Goal: Transaction & Acquisition: Obtain resource

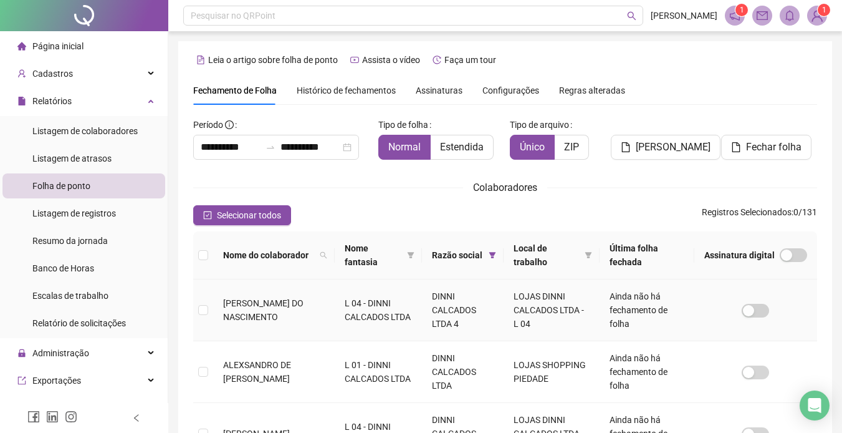
click at [267, 305] on span "[PERSON_NAME] DO NASCIMENTO" at bounding box center [263, 310] width 80 height 24
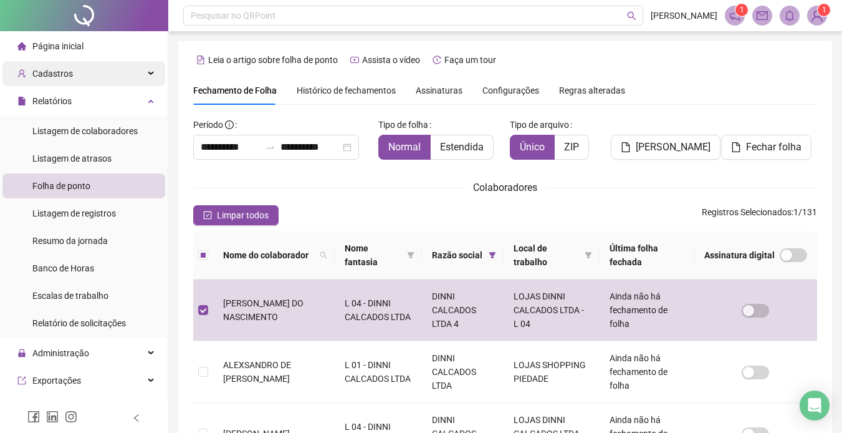
click at [72, 67] on div "Cadastros" at bounding box center [83, 73] width 163 height 25
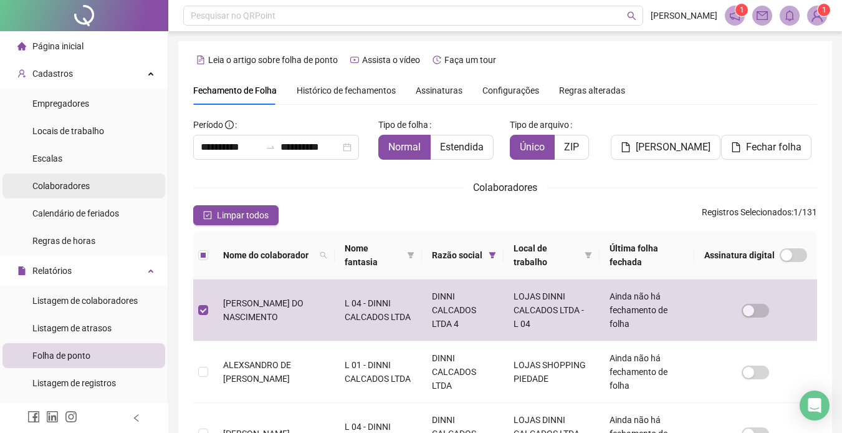
click at [82, 176] on div "Colaboradores" at bounding box center [60, 185] width 57 height 25
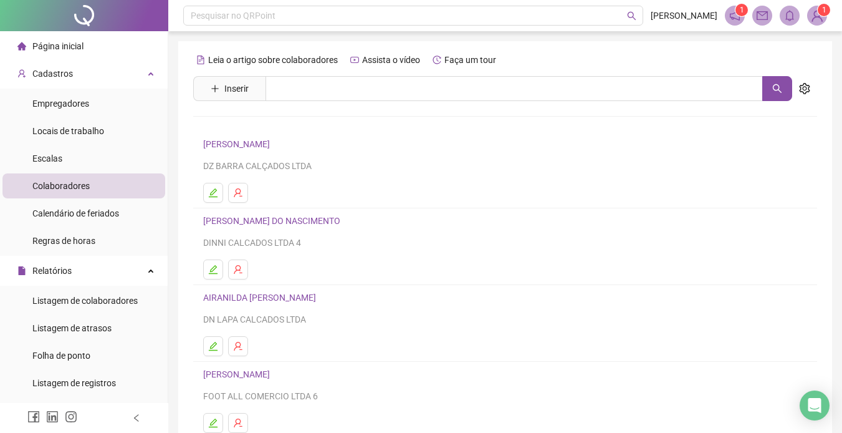
click at [257, 218] on link "[PERSON_NAME] DO NASCIMENTO" at bounding box center [273, 221] width 141 height 10
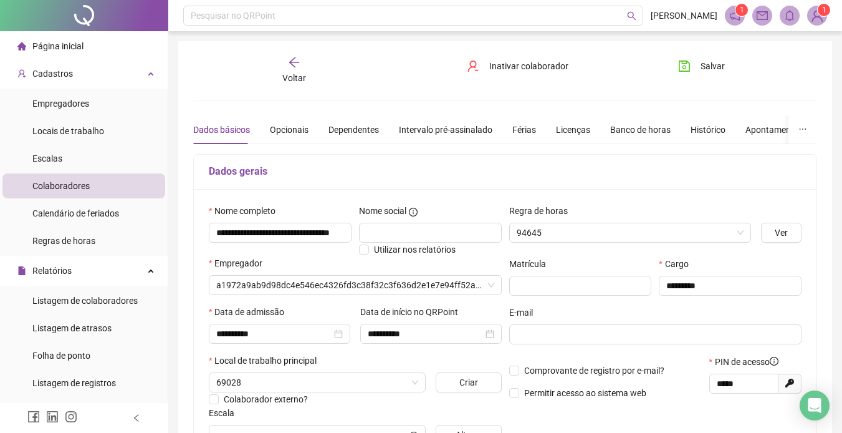
type input "**********"
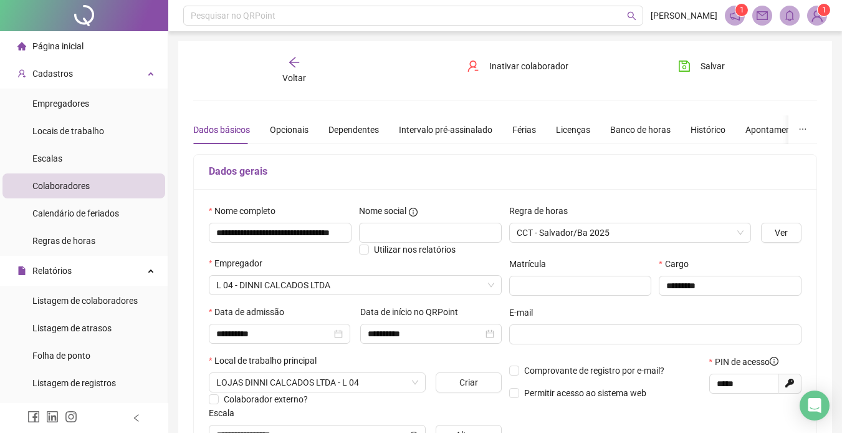
click at [658, 125] on div "Dados básicos Opcionais Dependentes Intervalo pré-assinalado Férias Licenças Ba…" at bounding box center [565, 129] width 745 height 29
click at [631, 130] on div "Banco de horas" at bounding box center [640, 130] width 60 height 14
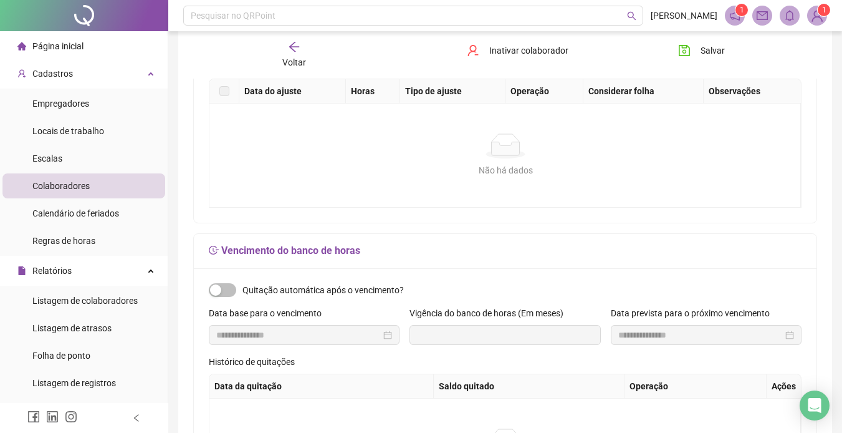
scroll to position [249, 0]
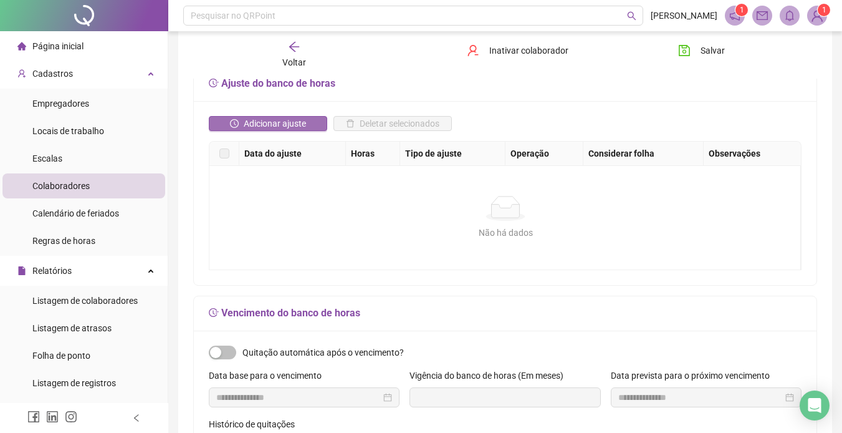
click at [272, 118] on span "Adicionar ajuste" at bounding box center [275, 124] width 62 height 14
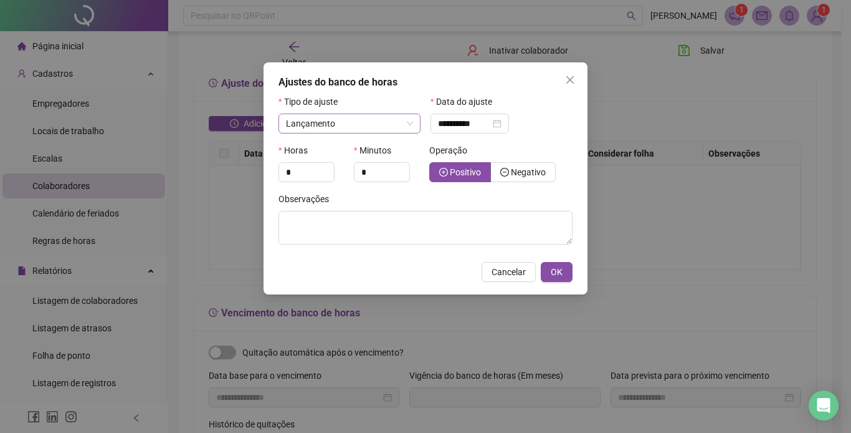
click at [413, 122] on div "Lançamento" at bounding box center [350, 123] width 142 height 20
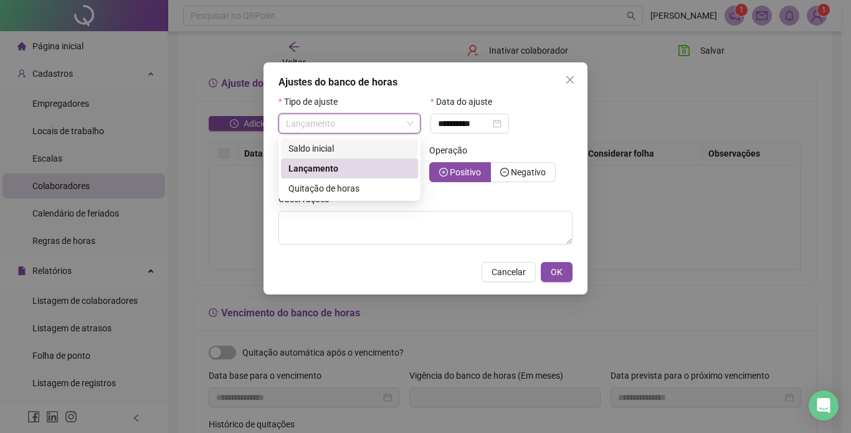
click at [334, 146] on div "Saldo inicial" at bounding box center [350, 148] width 122 height 14
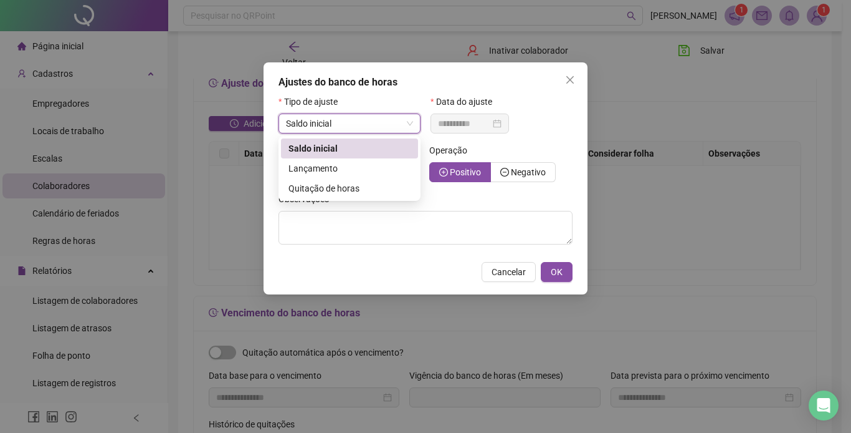
type input "**********"
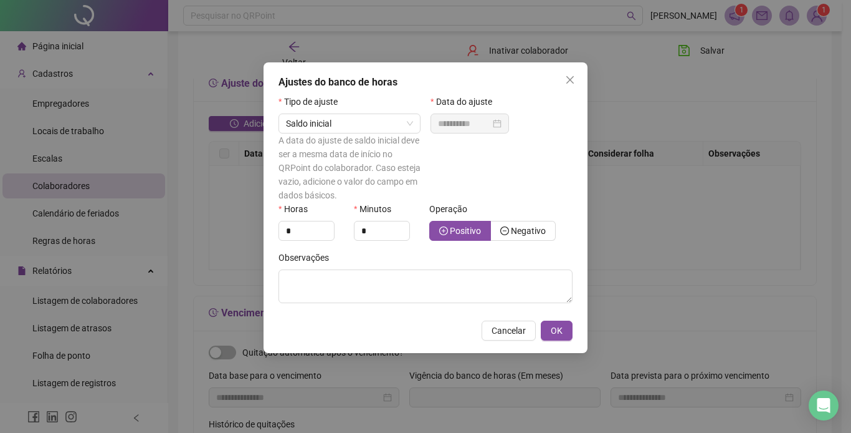
click at [391, 312] on div "Observações" at bounding box center [426, 282] width 302 height 62
click at [305, 234] on input "*" at bounding box center [306, 230] width 55 height 19
drag, startPoint x: 300, startPoint y: 232, endPoint x: 264, endPoint y: 234, distance: 35.6
click at [263, 234] on div "**********" at bounding box center [425, 216] width 851 height 433
type input "**"
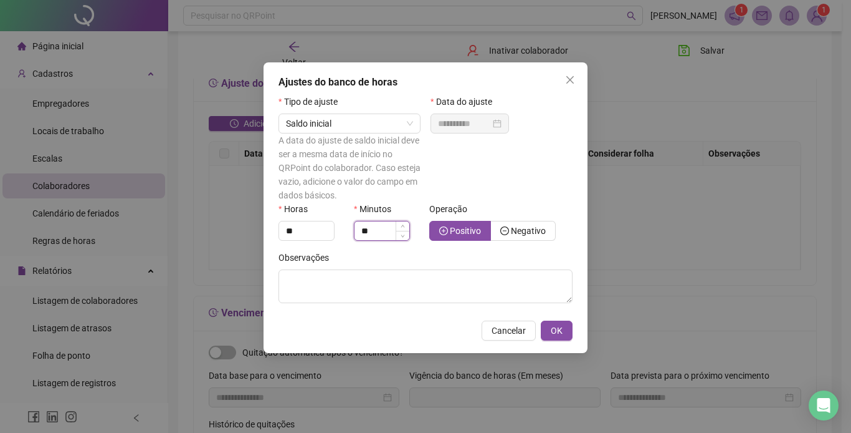
drag, startPoint x: 385, startPoint y: 231, endPoint x: 356, endPoint y: 239, distance: 30.6
click at [356, 238] on input "**" at bounding box center [382, 230] width 55 height 19
type input "**"
click at [537, 226] on span "Negativo" at bounding box center [528, 231] width 35 height 10
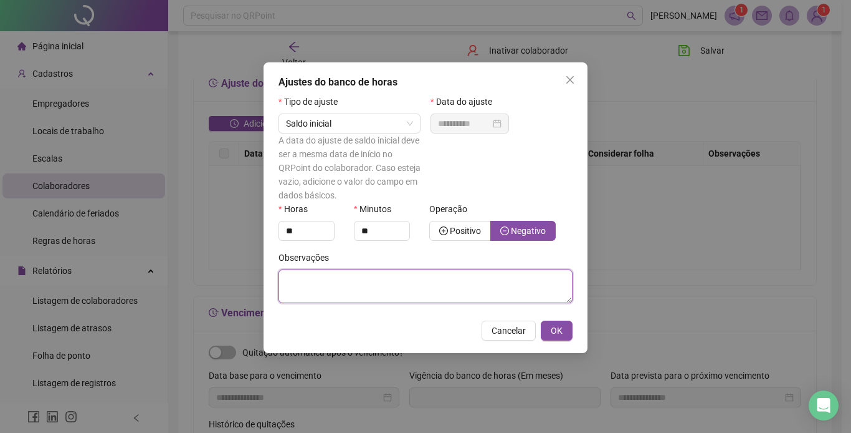
click at [436, 291] on textarea at bounding box center [426, 286] width 294 height 34
paste textarea "**********"
type textarea "**********"
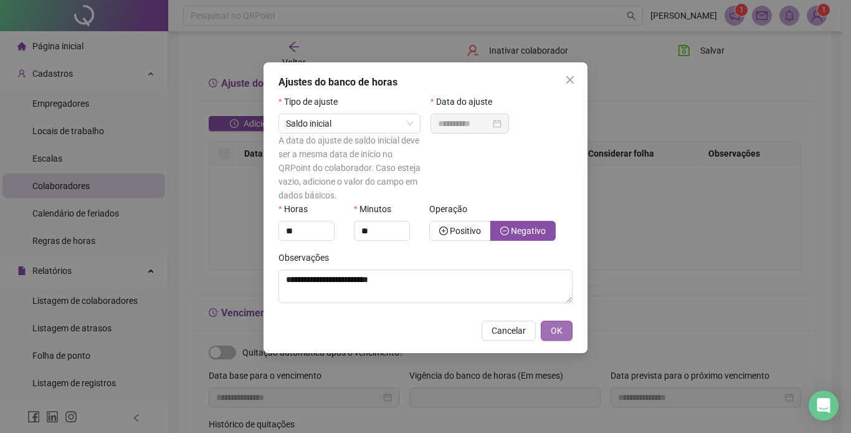
click at [563, 325] on button "OK" at bounding box center [557, 330] width 32 height 20
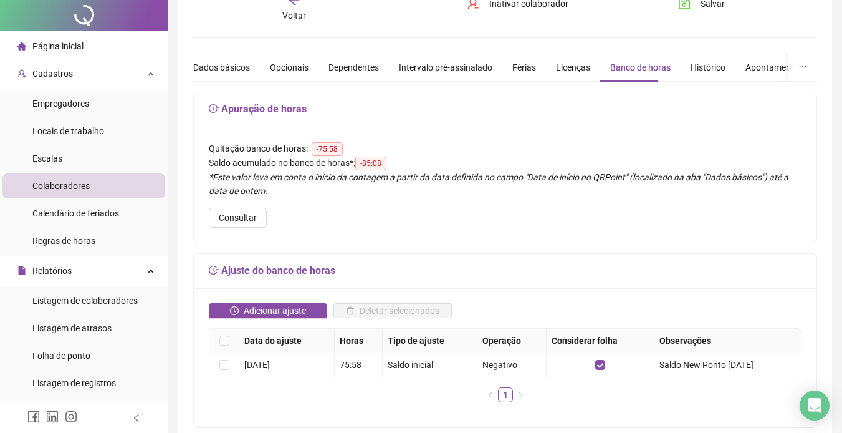
scroll to position [0, 0]
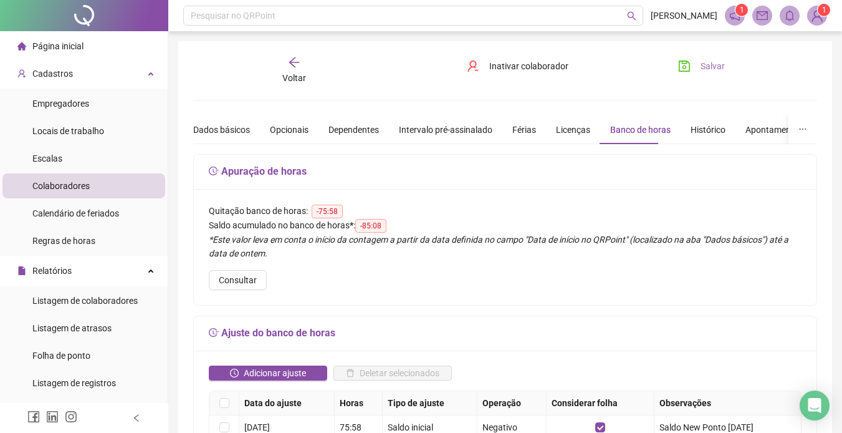
click at [720, 62] on span "Salvar" at bounding box center [712, 66] width 24 height 14
click at [302, 59] on div "Voltar" at bounding box center [294, 70] width 96 height 29
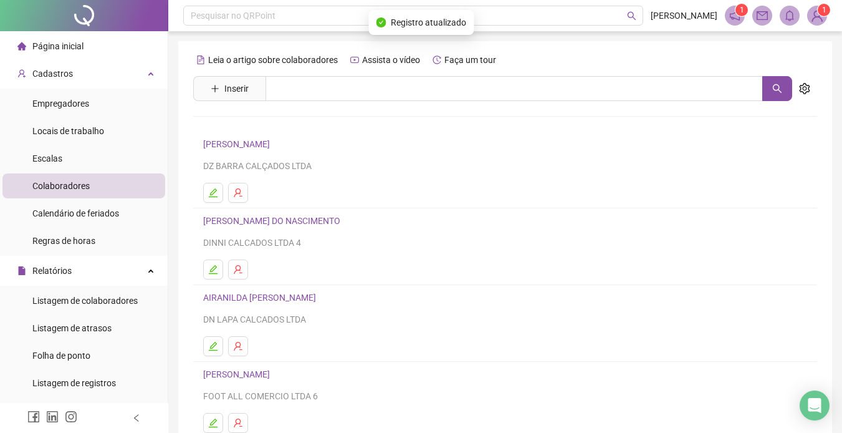
scroll to position [170, 0]
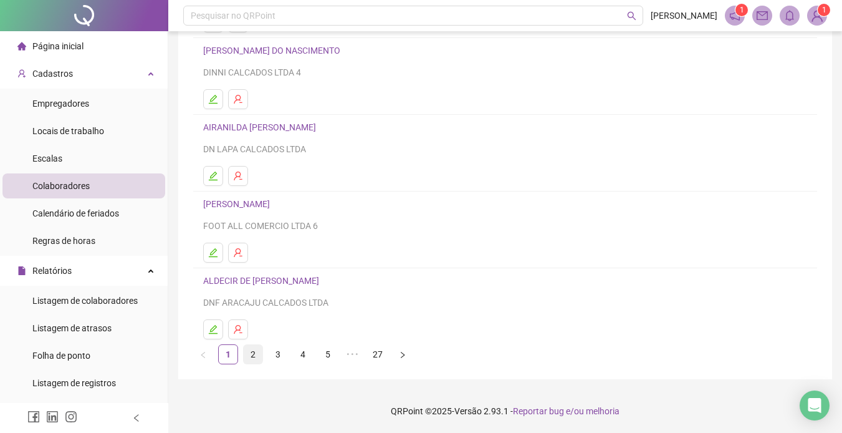
click at [254, 351] on link "2" at bounding box center [253, 354] width 19 height 19
click at [282, 351] on link "3" at bounding box center [278, 354] width 19 height 19
click at [328, 351] on link "5" at bounding box center [327, 354] width 19 height 19
click at [376, 351] on link "7" at bounding box center [377, 354] width 19 height 19
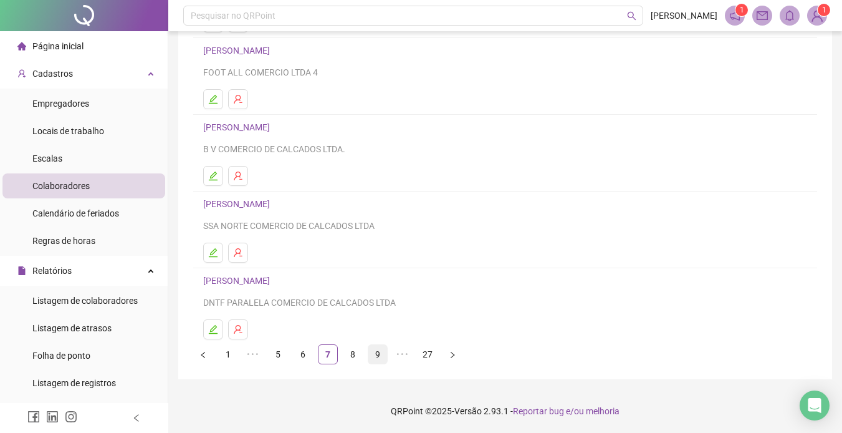
click at [375, 351] on link "9" at bounding box center [377, 354] width 19 height 19
click at [351, 351] on link "10" at bounding box center [352, 354] width 19 height 19
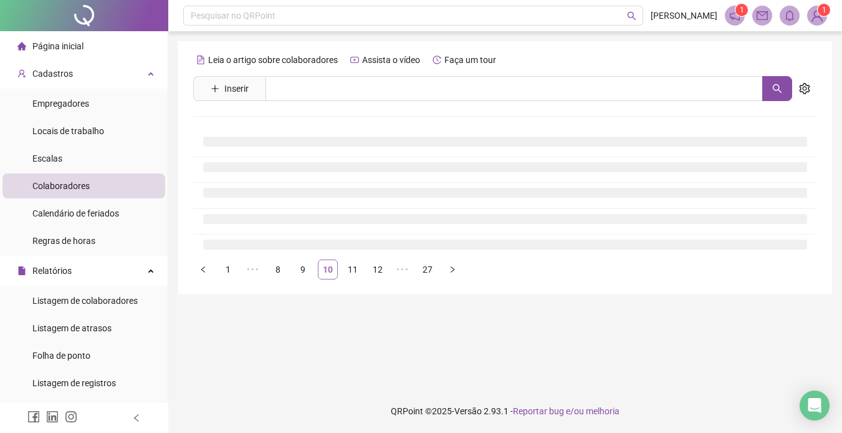
scroll to position [0, 0]
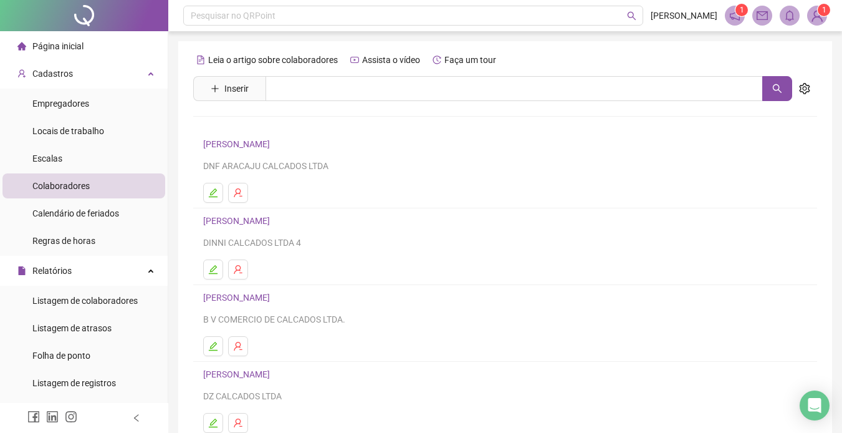
click at [267, 216] on link "[PERSON_NAME]" at bounding box center [238, 221] width 70 height 10
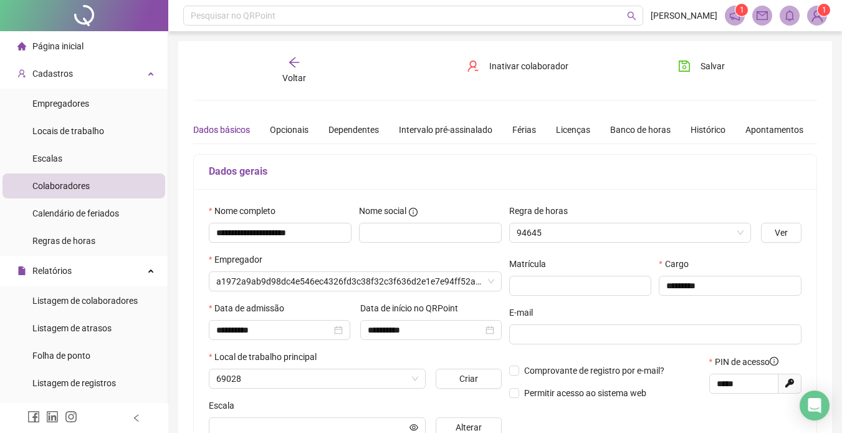
type input "**********"
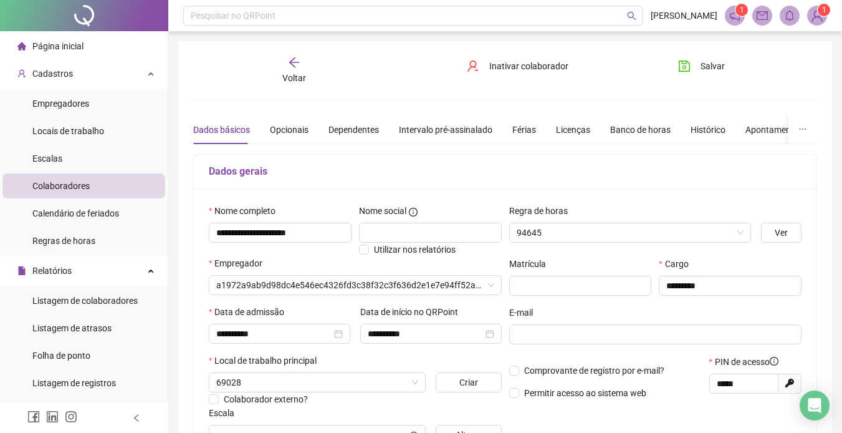
type input "**********"
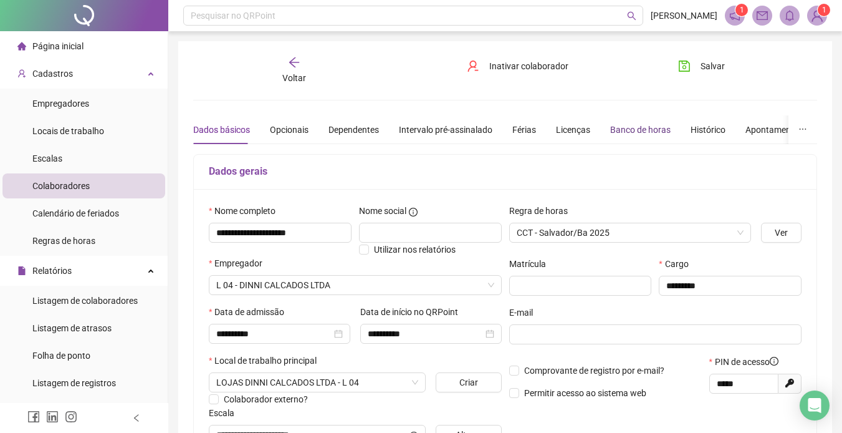
click at [647, 129] on div "Banco de horas" at bounding box center [640, 130] width 60 height 14
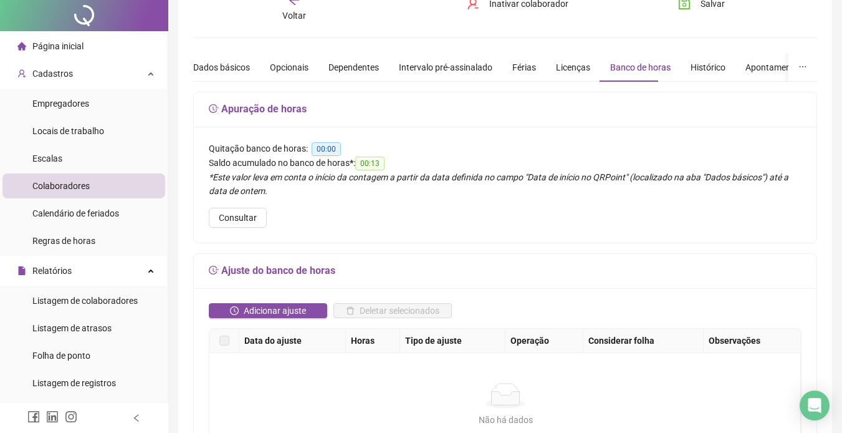
scroll to position [187, 0]
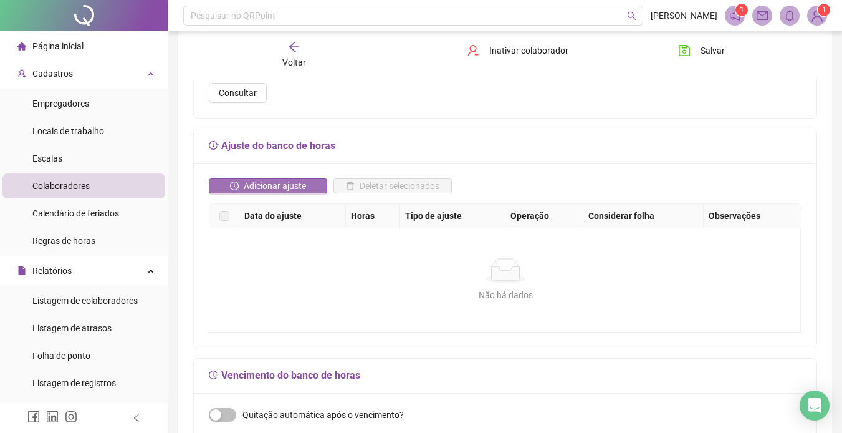
click at [270, 186] on span "Adicionar ajuste" at bounding box center [275, 186] width 62 height 14
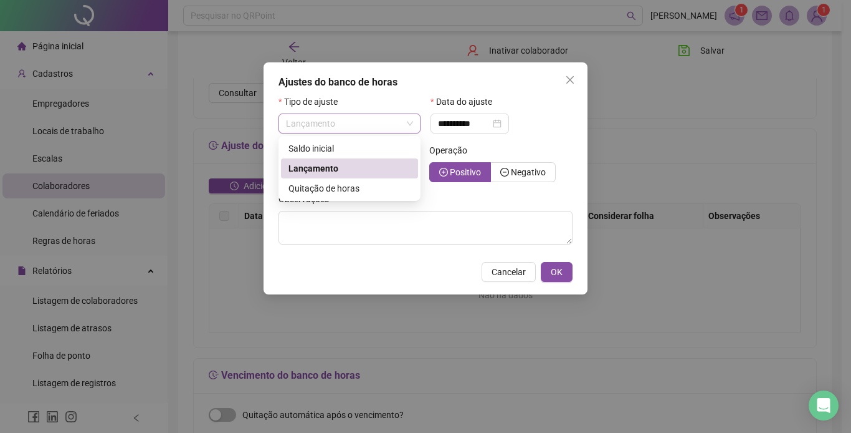
click at [406, 120] on span "Lançamento" at bounding box center [349, 123] width 127 height 19
click at [336, 145] on div "Saldo inicial" at bounding box center [350, 148] width 122 height 14
type input "**********"
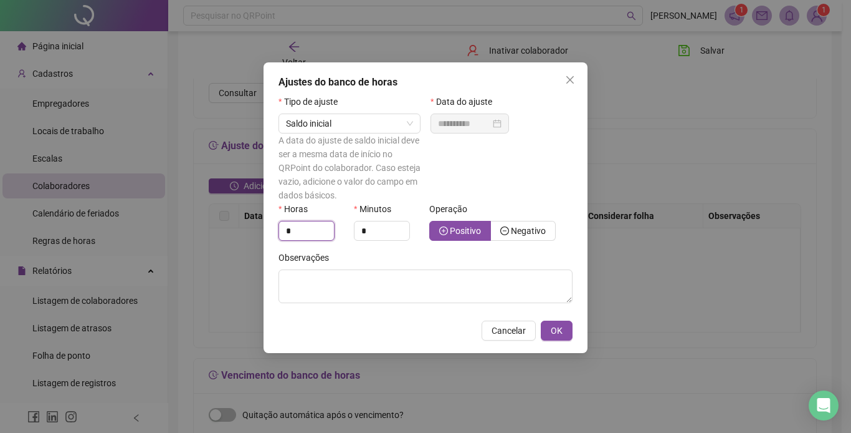
drag, startPoint x: 320, startPoint y: 226, endPoint x: 244, endPoint y: 229, distance: 76.1
click at [228, 229] on div "**********" at bounding box center [425, 216] width 851 height 433
type input "**"
click at [524, 227] on span "Negativo" at bounding box center [528, 231] width 35 height 10
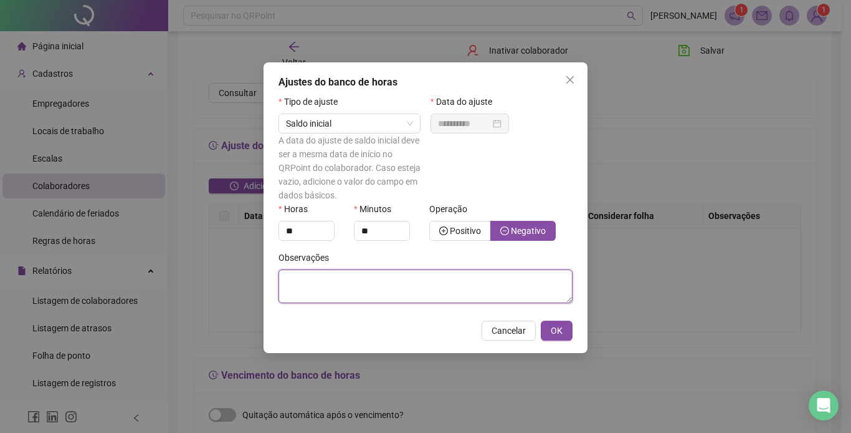
click at [393, 276] on textarea at bounding box center [426, 286] width 294 height 34
paste textarea "**********"
type textarea "**********"
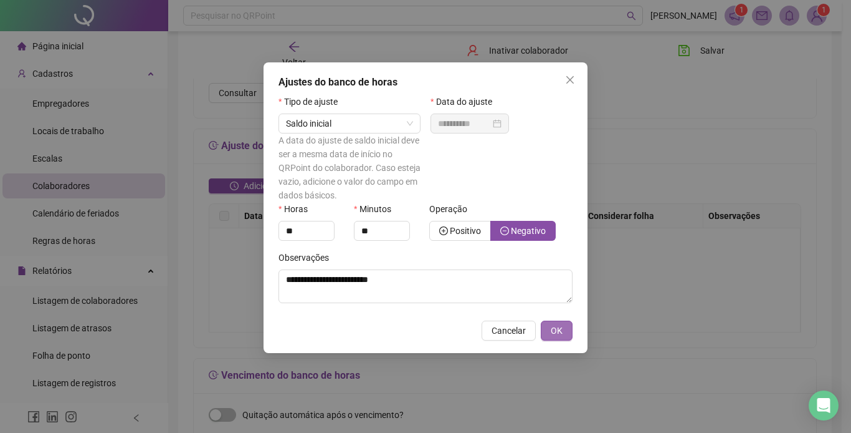
click at [553, 323] on span "OK" at bounding box center [557, 330] width 12 height 14
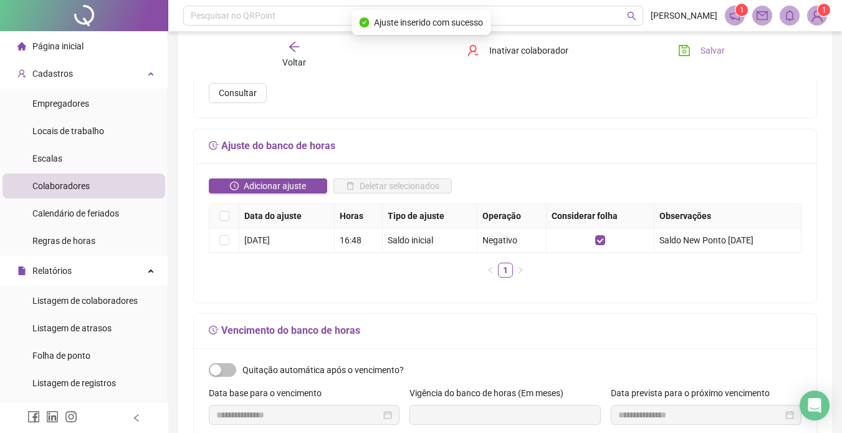
click at [706, 46] on span "Salvar" at bounding box center [712, 51] width 24 height 14
click at [295, 49] on icon "arrow-left" at bounding box center [294, 47] width 12 height 12
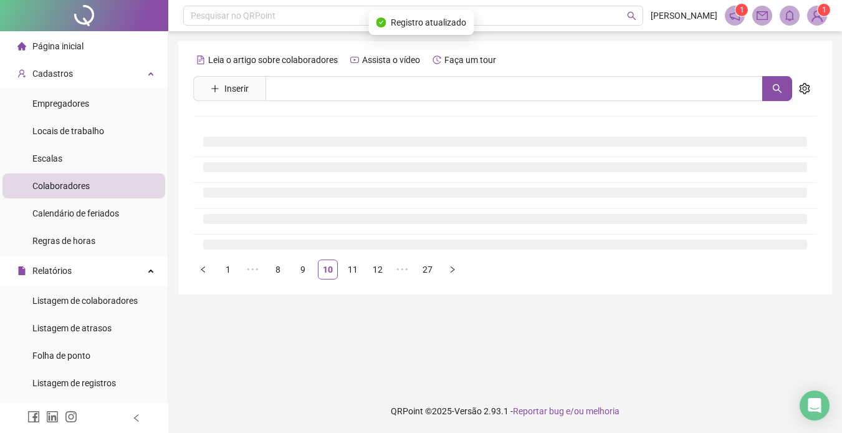
scroll to position [0, 0]
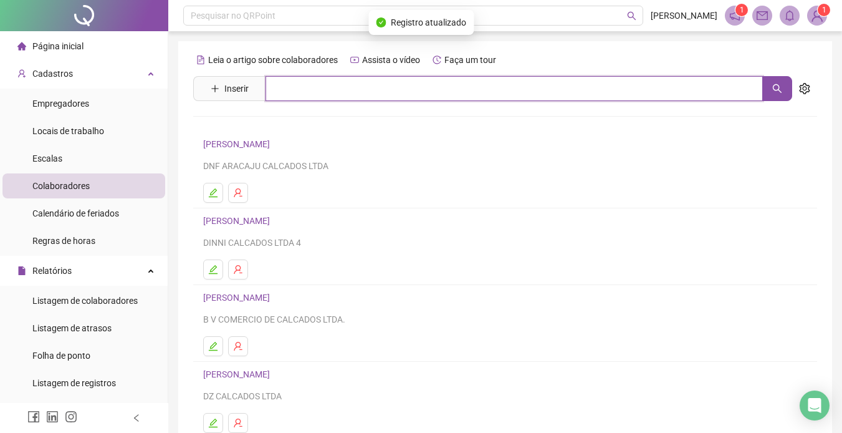
click at [304, 87] on input "text" at bounding box center [513, 88] width 497 height 25
type input "***"
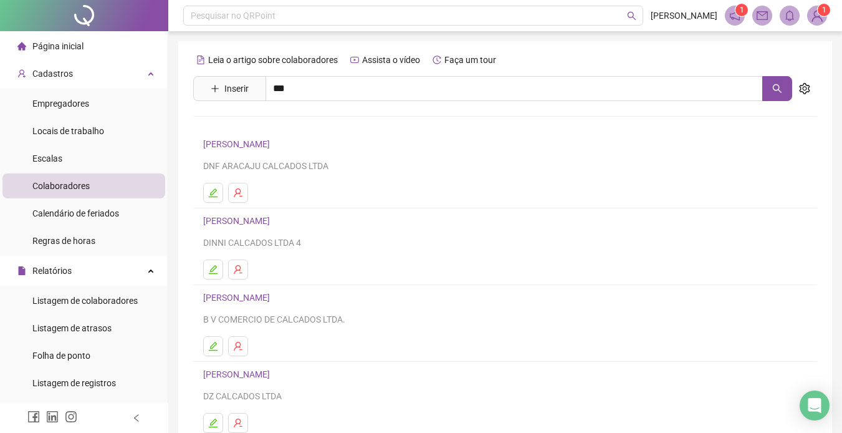
click at [270, 125] on link "[PERSON_NAME]" at bounding box center [249, 125] width 67 height 10
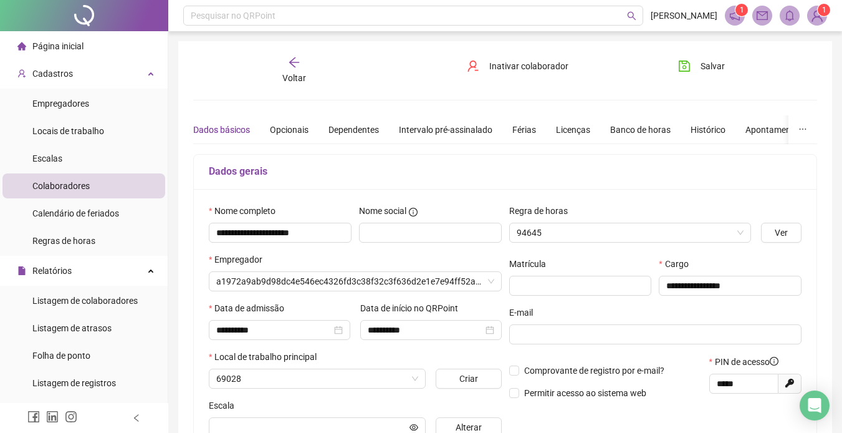
type input "**********"
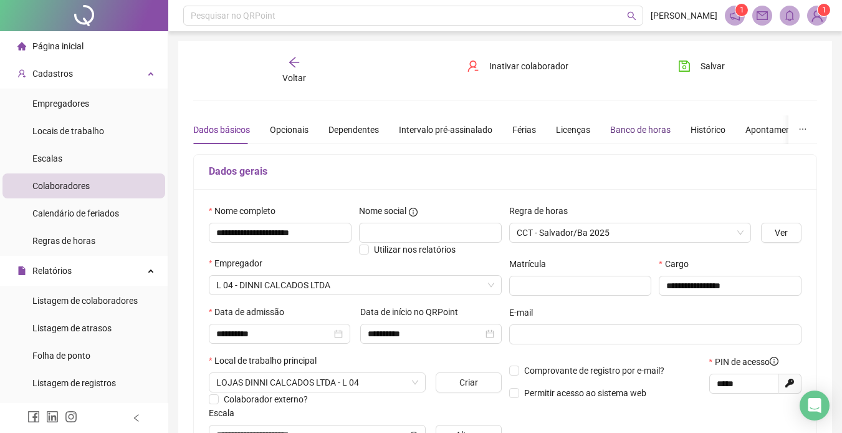
click at [623, 129] on div "Banco de horas" at bounding box center [640, 130] width 60 height 14
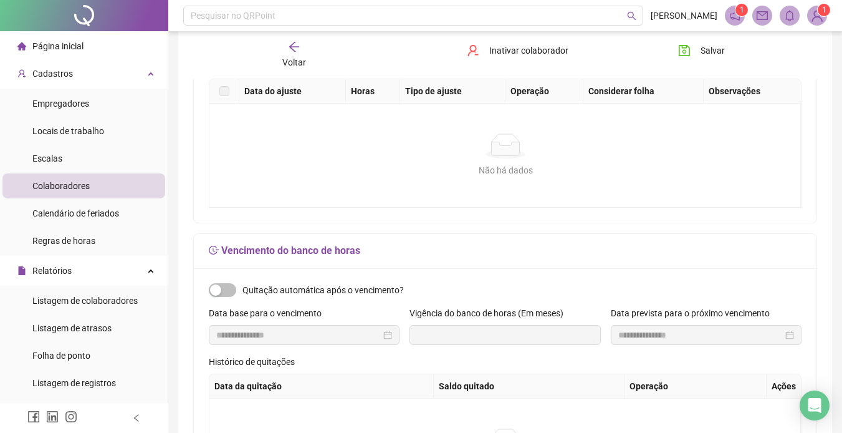
scroll to position [249, 0]
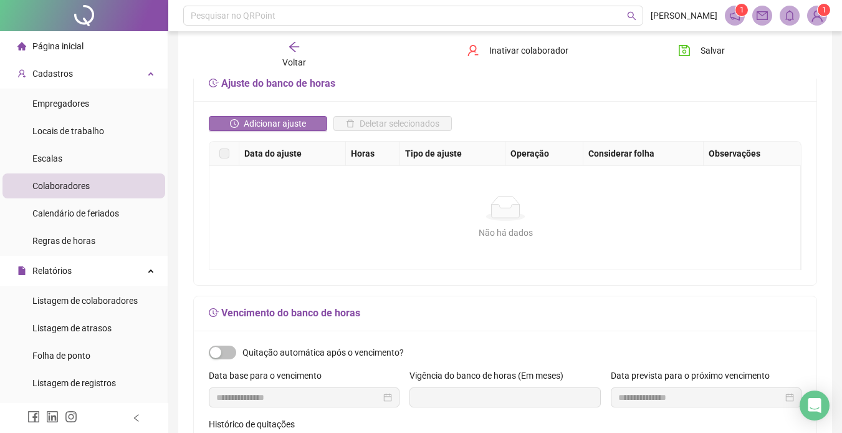
click at [278, 119] on span "Adicionar ajuste" at bounding box center [275, 124] width 62 height 14
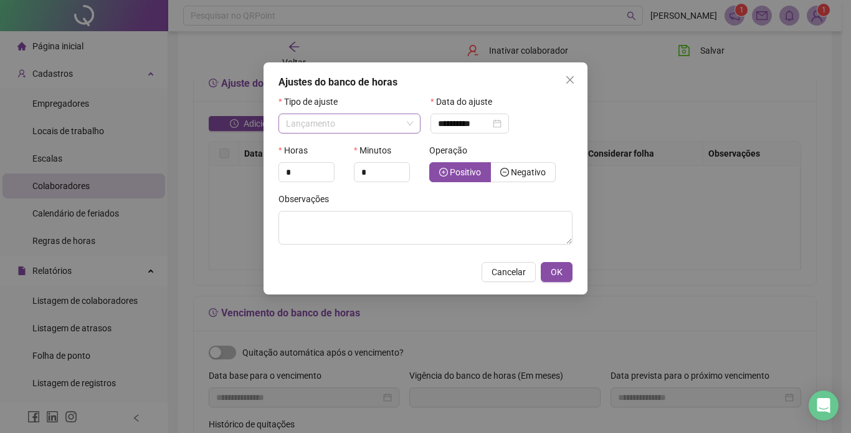
click at [407, 118] on span "Lançamento" at bounding box center [349, 123] width 127 height 19
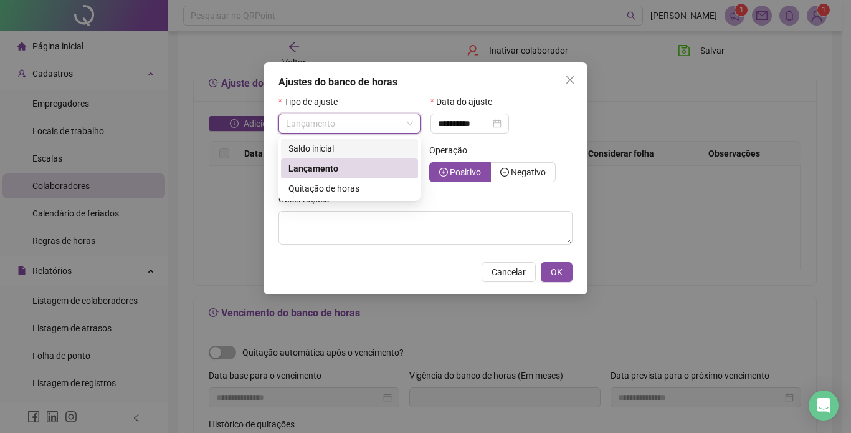
click at [345, 142] on div "Saldo inicial" at bounding box center [350, 148] width 122 height 14
type input "**********"
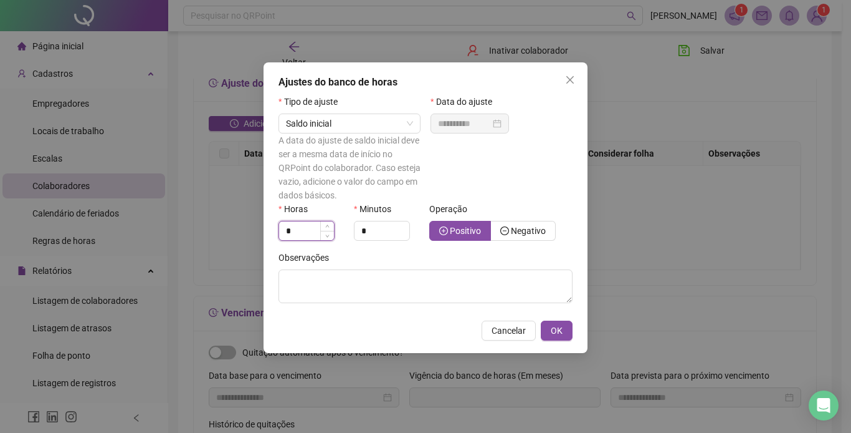
click at [304, 230] on input "*" at bounding box center [306, 230] width 55 height 19
type input "**"
click at [525, 227] on span "Negativo" at bounding box center [528, 231] width 35 height 10
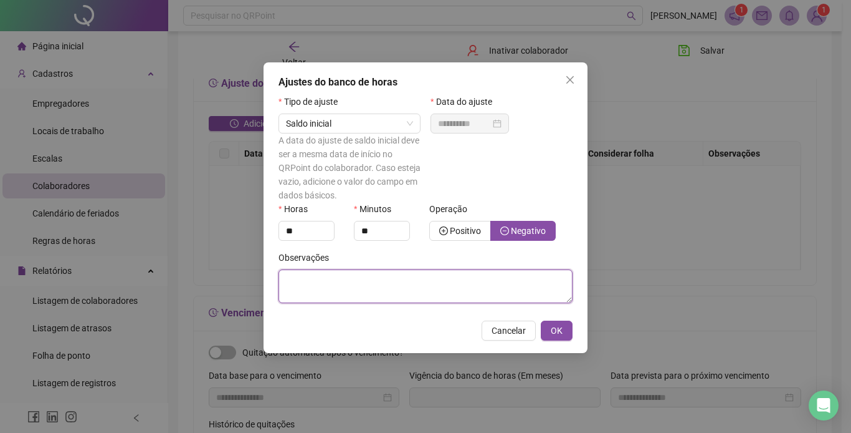
click at [412, 290] on textarea at bounding box center [426, 286] width 294 height 34
paste textarea "**********"
type textarea "**********"
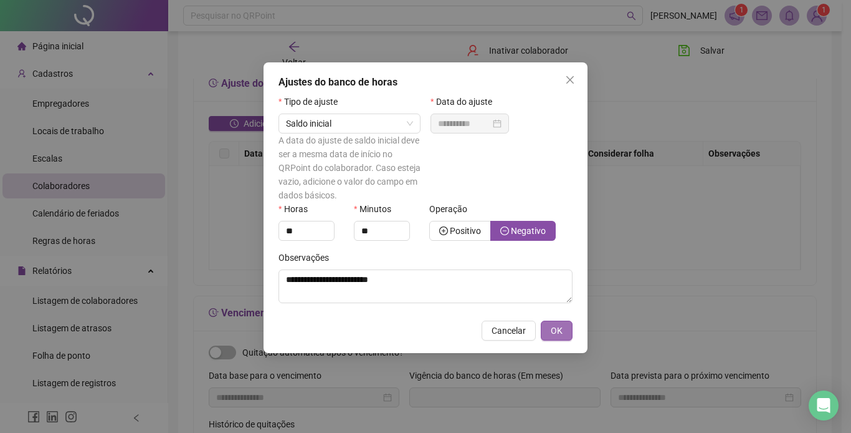
click at [545, 325] on button "OK" at bounding box center [557, 330] width 32 height 20
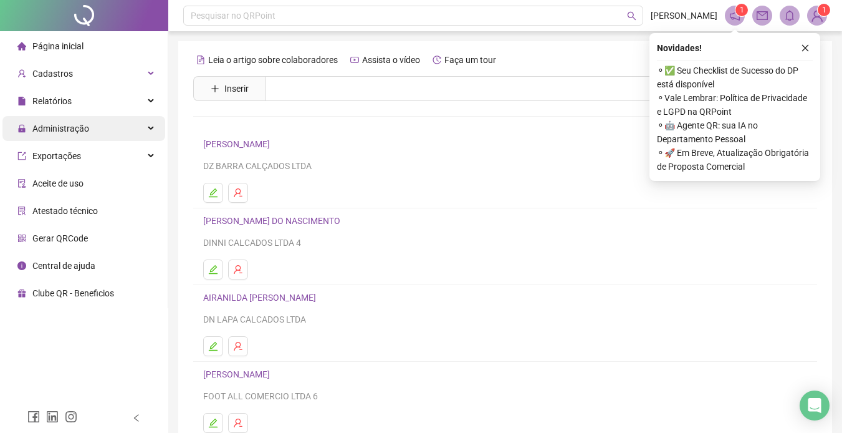
click at [59, 122] on span "Administração" at bounding box center [53, 128] width 72 height 25
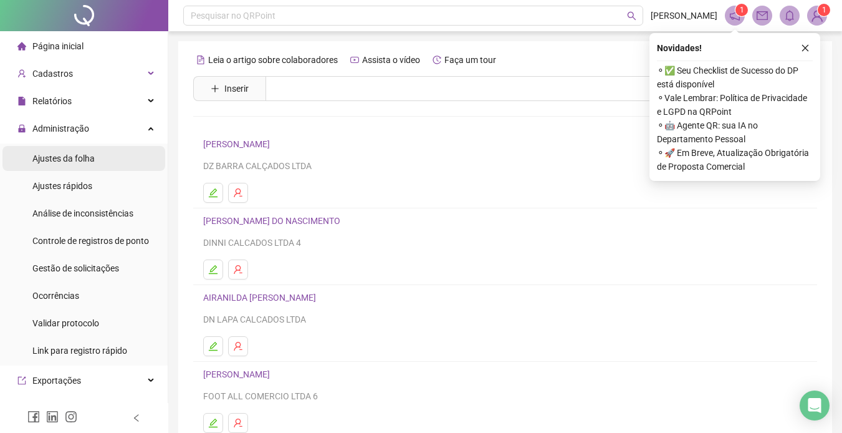
click at [72, 154] on span "Ajustes da folha" at bounding box center [63, 158] width 62 height 10
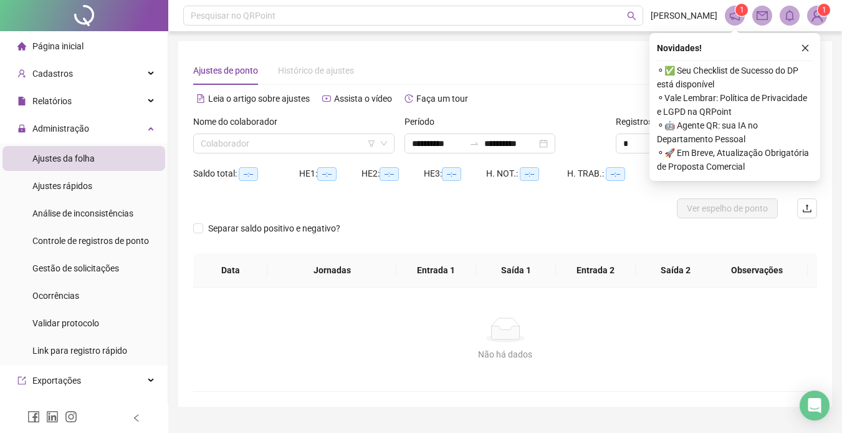
type input "**********"
click at [566, 219] on div "Separar saldo positivo e negativo?" at bounding box center [505, 235] width 624 height 35
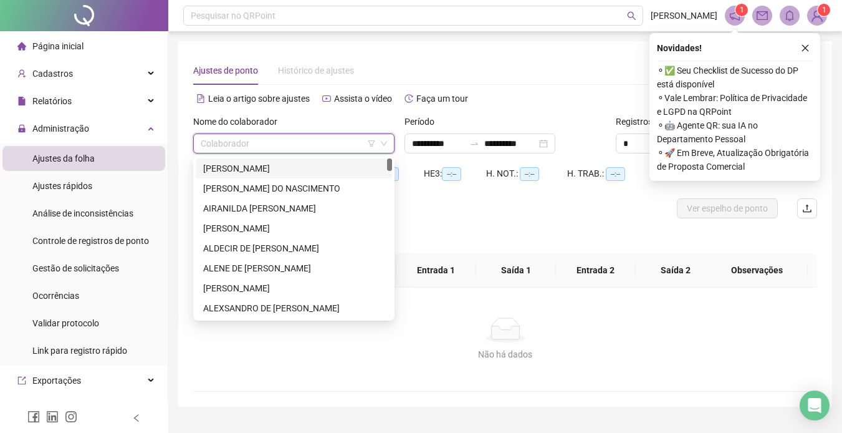
click at [339, 136] on input "search" at bounding box center [288, 143] width 175 height 19
click at [274, 166] on div "[PERSON_NAME]" at bounding box center [293, 168] width 181 height 14
click at [314, 145] on span "[PERSON_NAME]" at bounding box center [294, 143] width 186 height 19
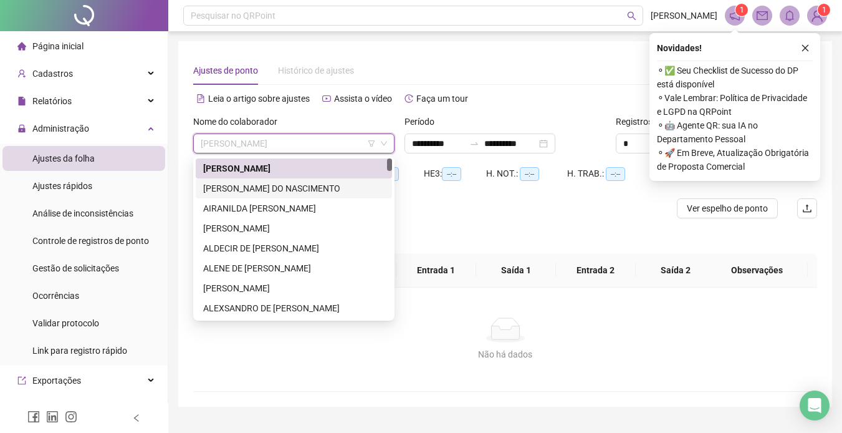
click at [307, 185] on div "[PERSON_NAME] DO NASCIMENTO" at bounding box center [293, 188] width 181 height 14
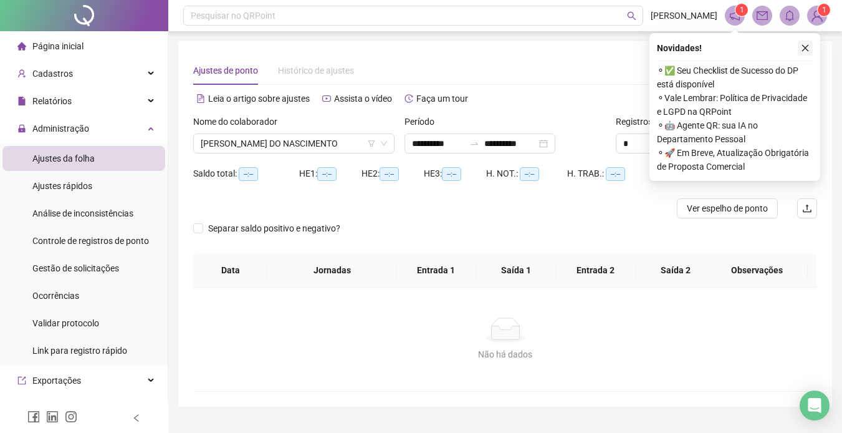
click at [805, 47] on icon "close" at bounding box center [805, 48] width 9 height 9
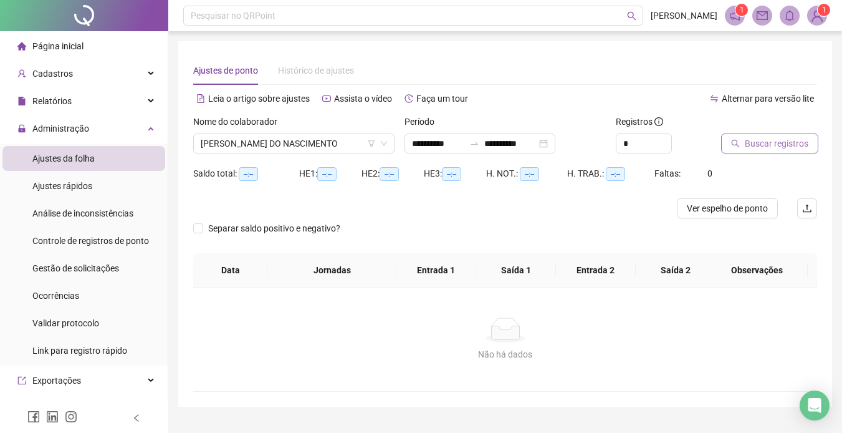
click at [762, 143] on span "Buscar registros" at bounding box center [777, 143] width 64 height 14
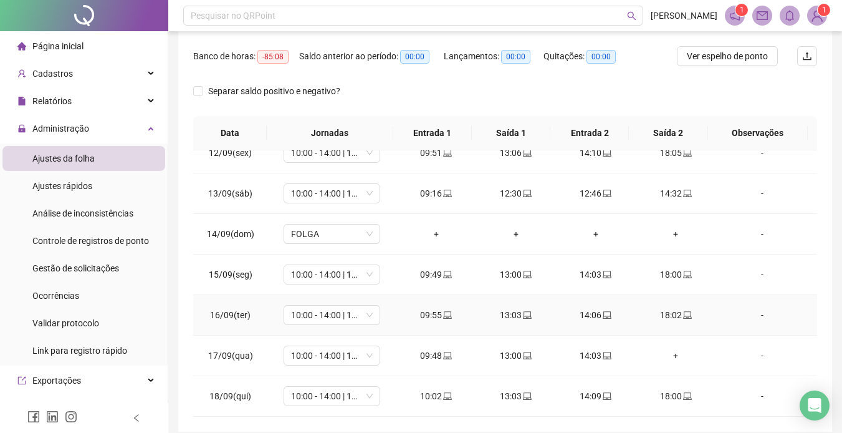
scroll to position [239, 0]
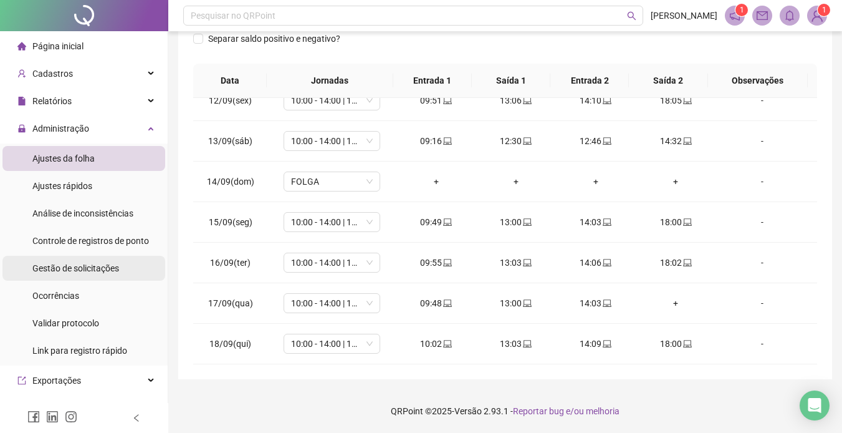
click at [72, 263] on span "Gestão de solicitações" at bounding box center [75, 268] width 87 height 10
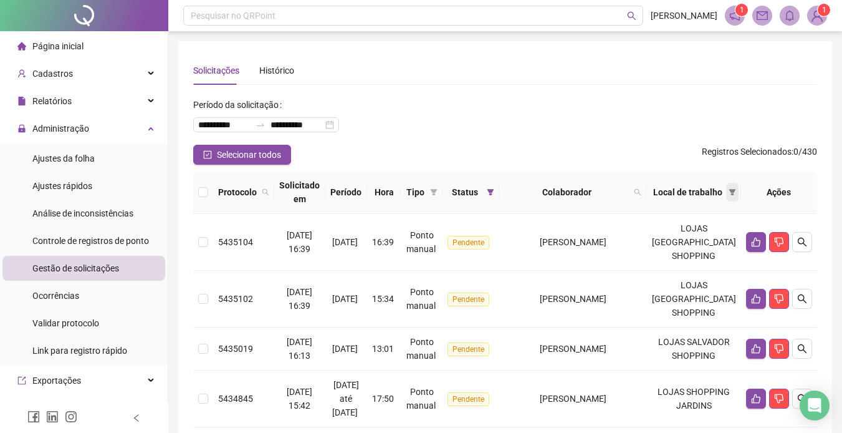
click at [734, 187] on span at bounding box center [732, 192] width 12 height 19
click at [732, 184] on span at bounding box center [732, 192] width 12 height 19
click at [575, 65] on div "Solicitações Histórico" at bounding box center [505, 70] width 624 height 29
click at [65, 153] on span "Ajustes da folha" at bounding box center [63, 158] width 62 height 10
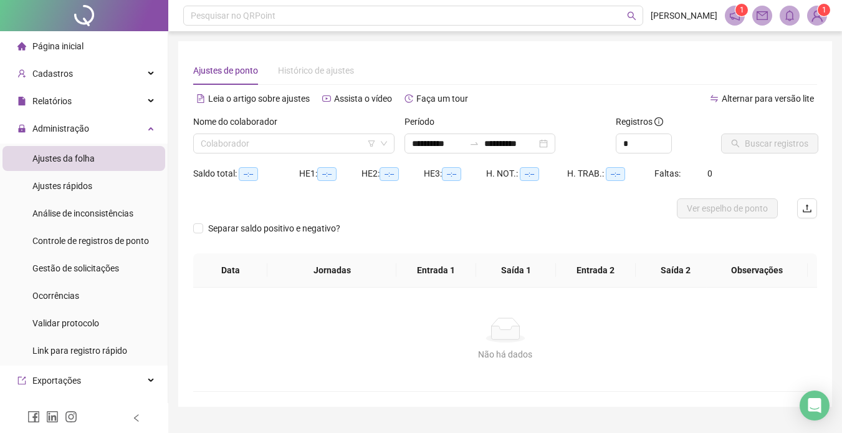
type input "**********"
click at [292, 138] on input "search" at bounding box center [288, 143] width 175 height 19
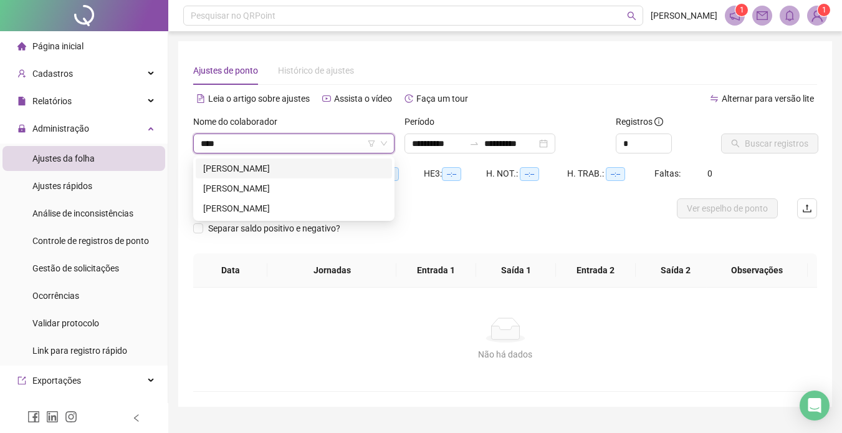
type input "*****"
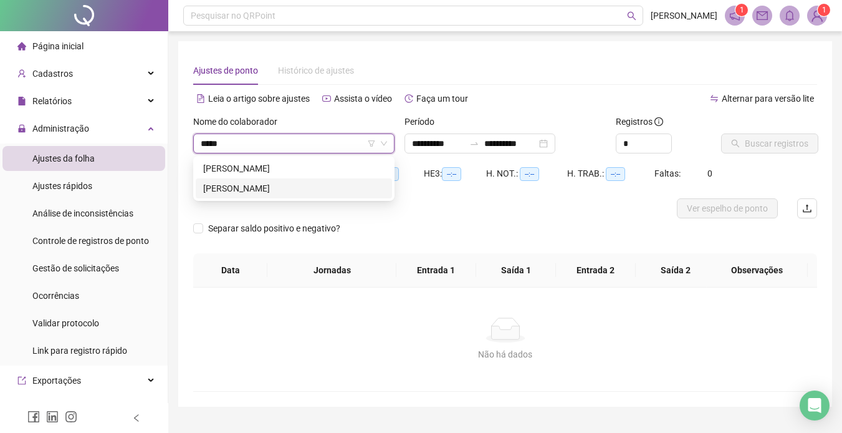
click at [278, 184] on div "[PERSON_NAME]" at bounding box center [293, 188] width 181 height 14
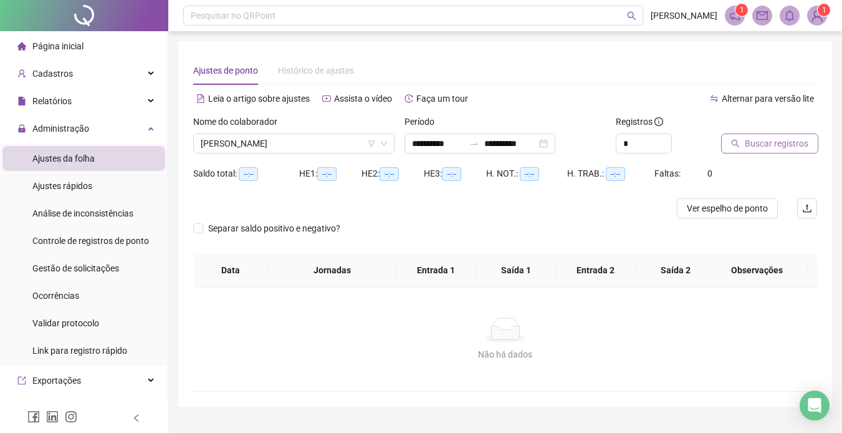
click at [786, 137] on span "Buscar registros" at bounding box center [777, 143] width 64 height 14
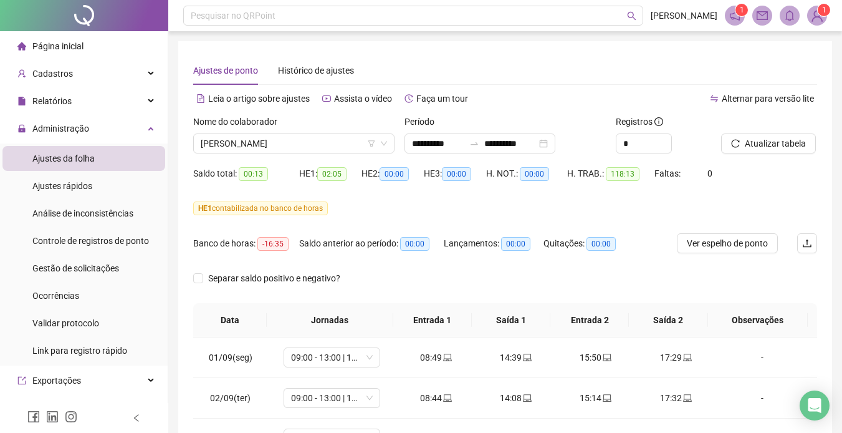
click at [74, 154] on span "Ajustes da folha" at bounding box center [63, 158] width 62 height 10
click at [71, 153] on span "Ajustes da folha" at bounding box center [63, 158] width 62 height 10
click at [670, 212] on div "HE 1 contabilizada no banco de horas" at bounding box center [505, 208] width 624 height 14
click at [63, 123] on span "Administração" at bounding box center [60, 128] width 57 height 10
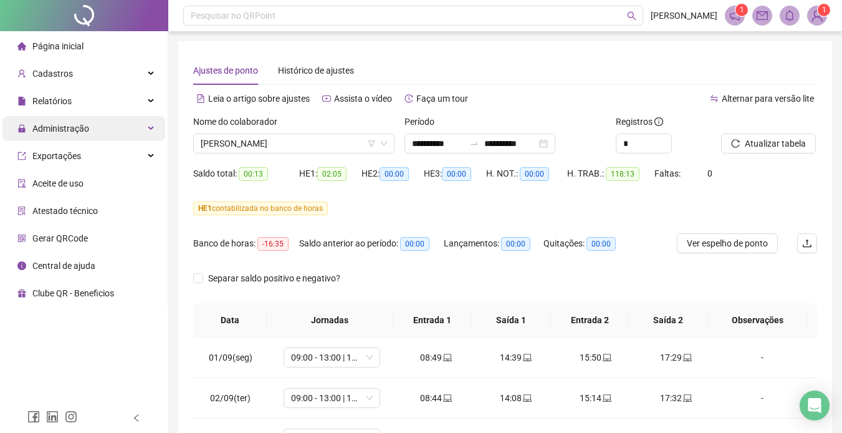
click at [137, 123] on div "Administração" at bounding box center [83, 128] width 163 height 25
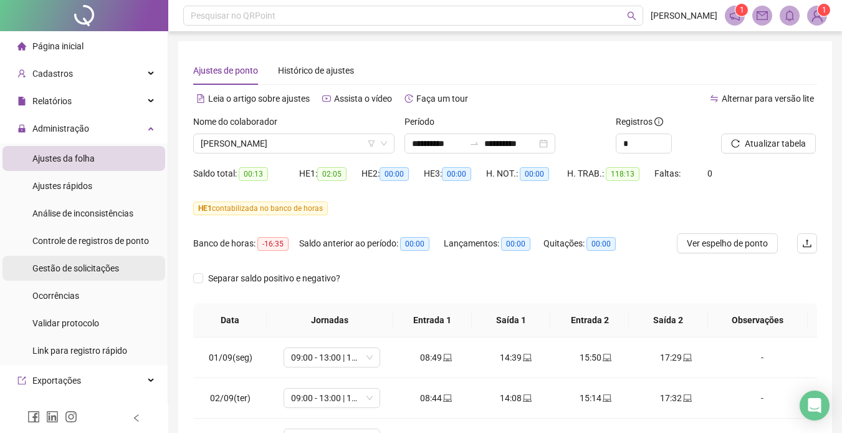
click at [87, 265] on span "Gestão de solicitações" at bounding box center [75, 268] width 87 height 10
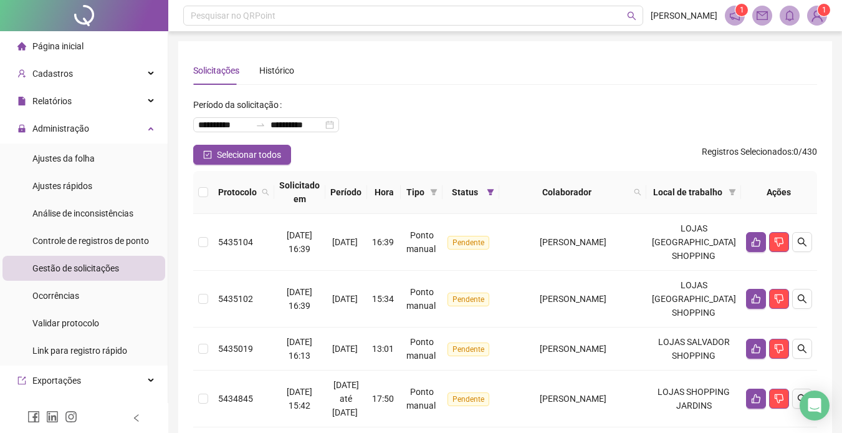
click at [452, 99] on div "**********" at bounding box center [505, 120] width 624 height 50
click at [74, 71] on div "Cadastros" at bounding box center [83, 73] width 163 height 25
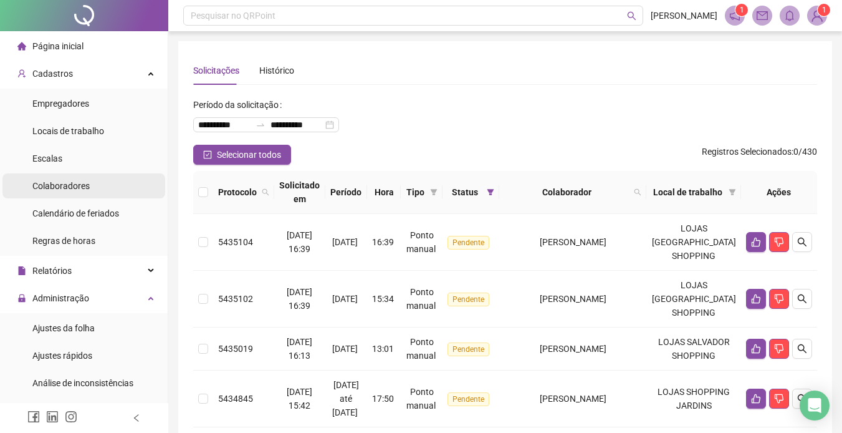
click at [74, 181] on span "Colaboradores" at bounding box center [60, 186] width 57 height 10
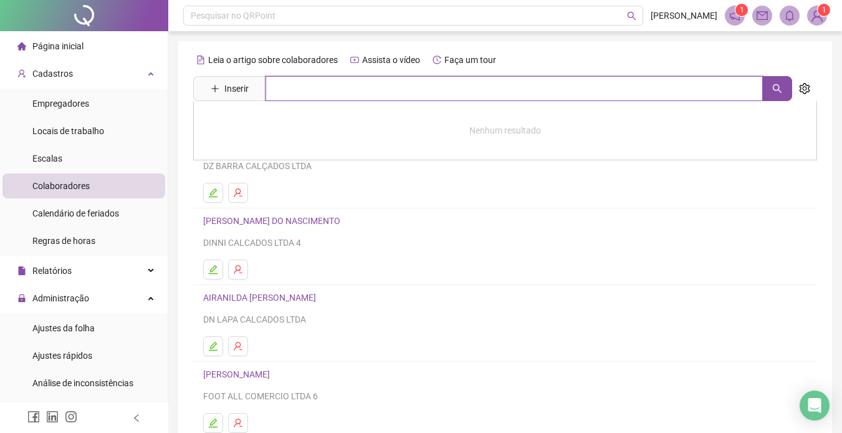
click at [387, 90] on input "text" at bounding box center [513, 88] width 497 height 25
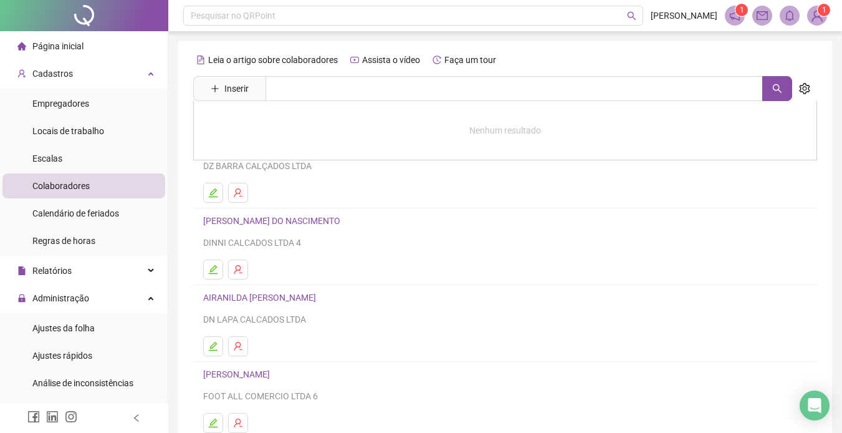
click at [69, 187] on span "Colaboradores" at bounding box center [60, 186] width 57 height 10
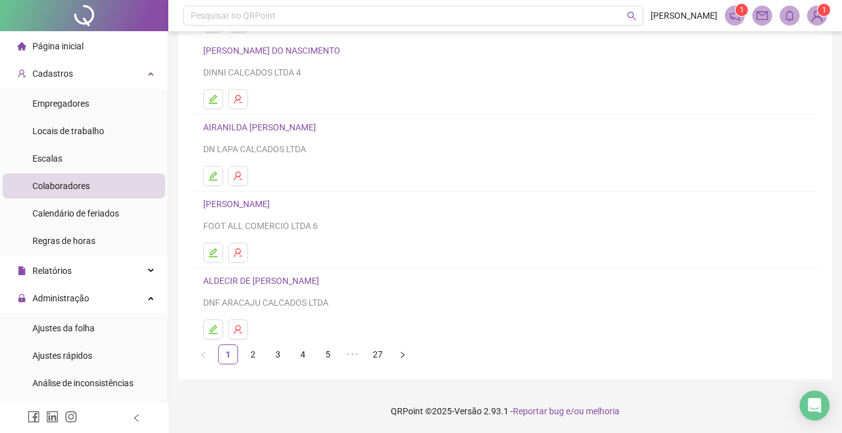
scroll to position [108, 0]
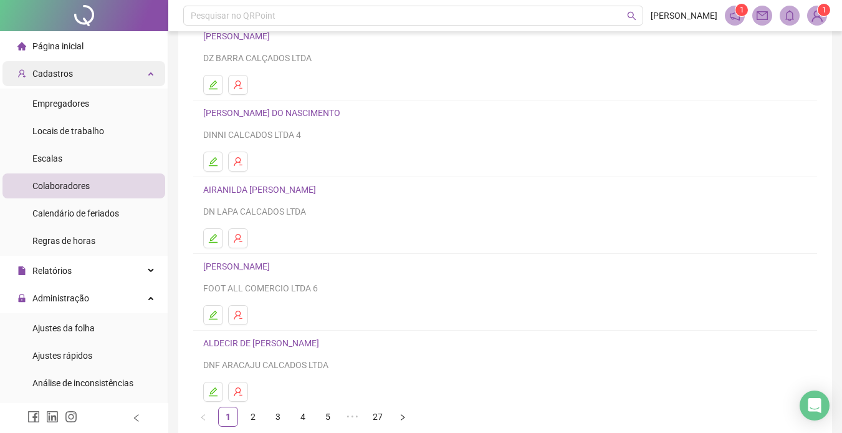
click at [143, 69] on div "Cadastros" at bounding box center [83, 73] width 163 height 25
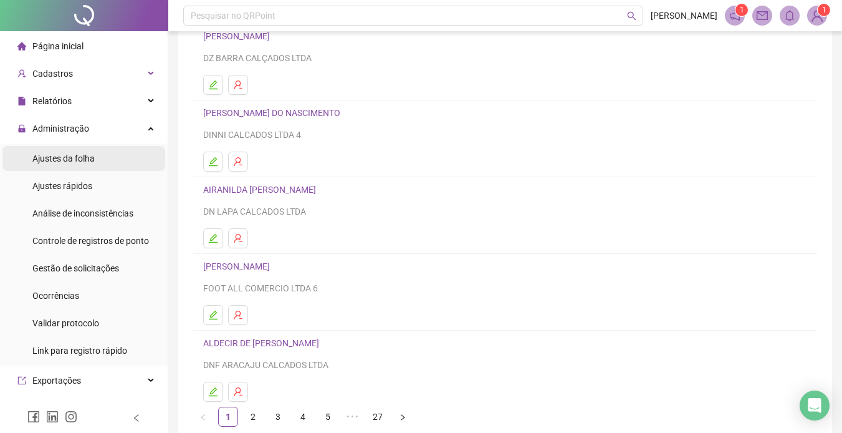
scroll to position [0, 0]
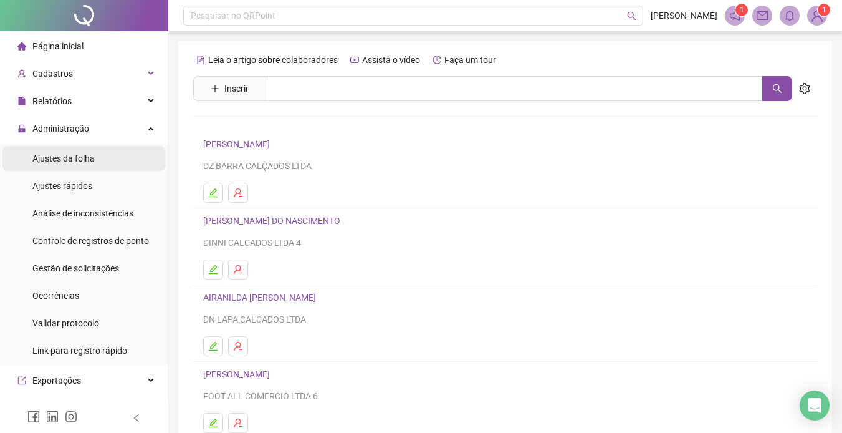
click at [88, 155] on span "Ajustes da folha" at bounding box center [63, 158] width 62 height 10
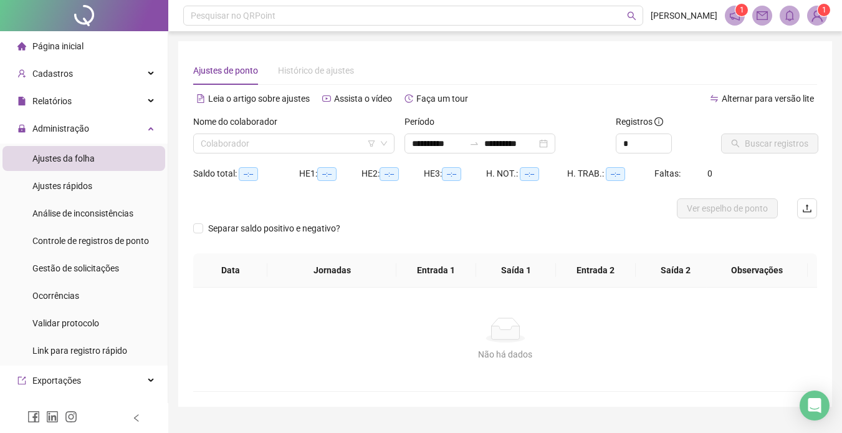
type input "**********"
click at [315, 136] on input "search" at bounding box center [288, 143] width 175 height 19
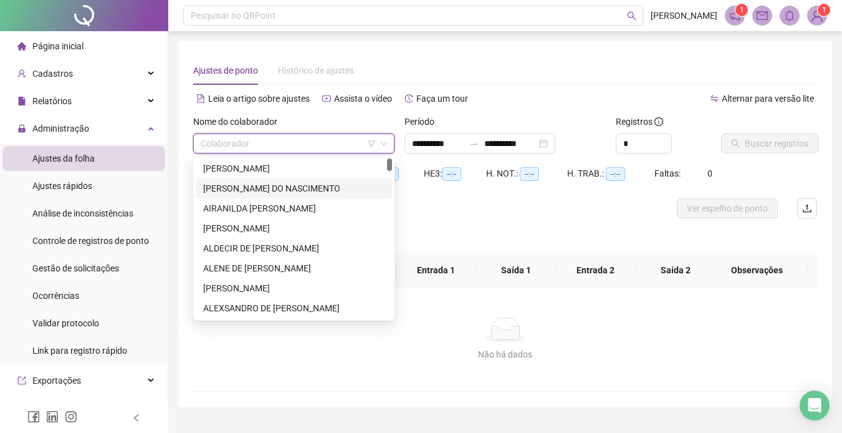
click at [317, 184] on div "[PERSON_NAME] DO NASCIMENTO" at bounding box center [293, 188] width 181 height 14
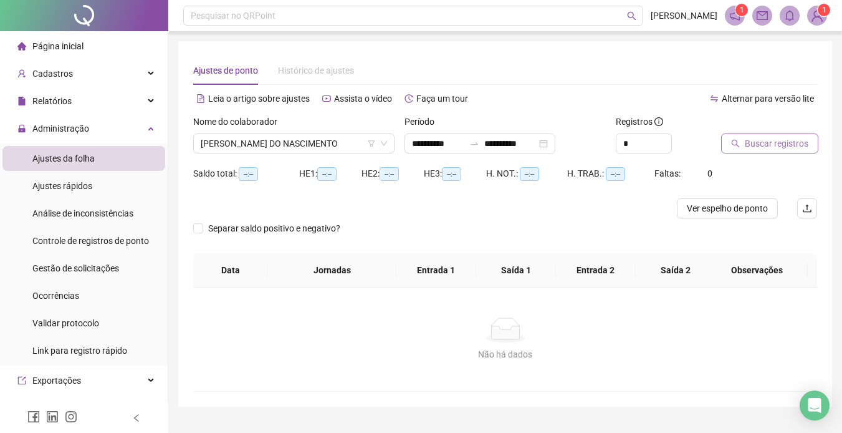
click at [756, 141] on span "Buscar registros" at bounding box center [777, 143] width 64 height 14
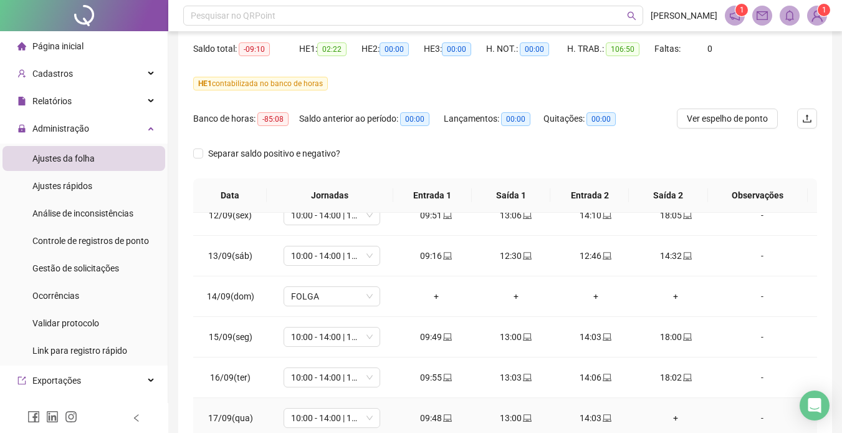
scroll to position [239, 0]
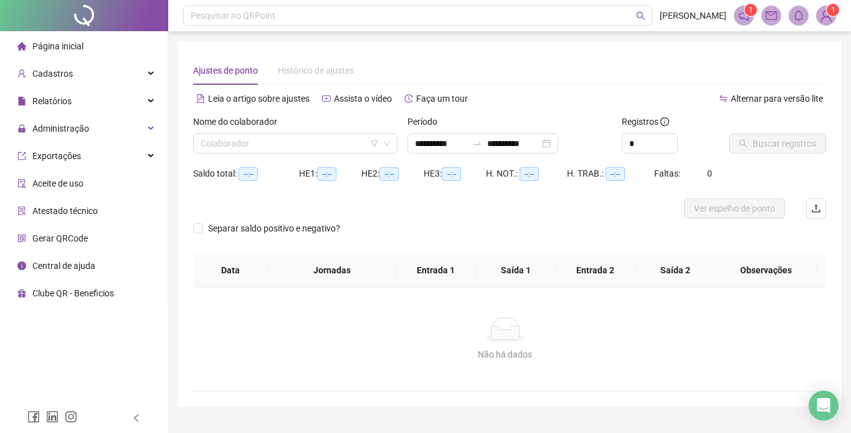
type input "**********"
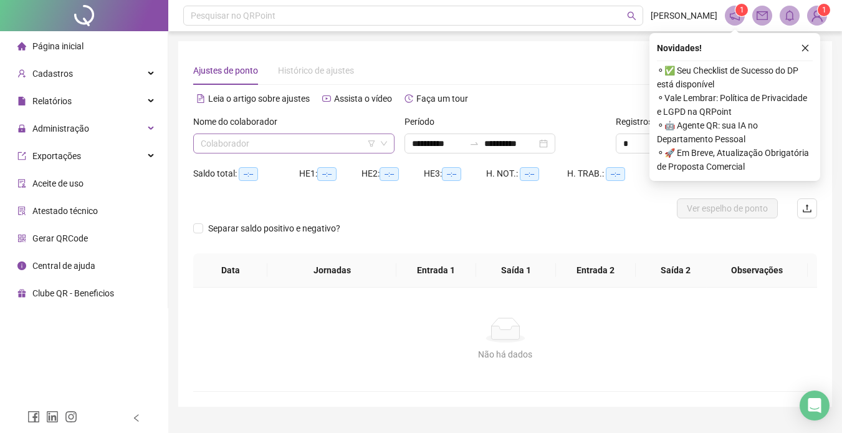
click at [327, 133] on div "Colaborador" at bounding box center [293, 143] width 201 height 20
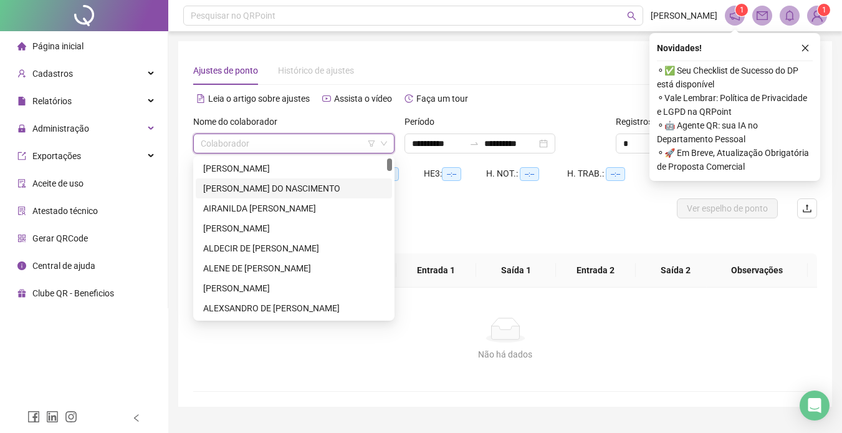
click at [294, 183] on div "[PERSON_NAME] DO NASCIMENTO" at bounding box center [293, 188] width 181 height 14
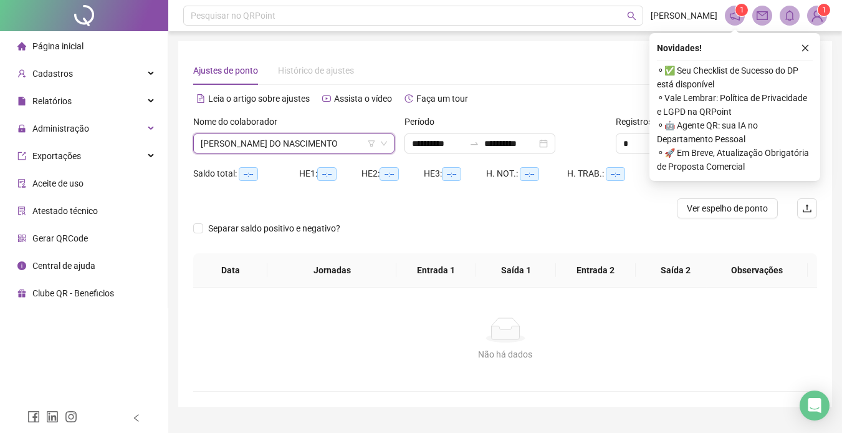
click at [807, 44] on icon "close" at bounding box center [805, 48] width 9 height 9
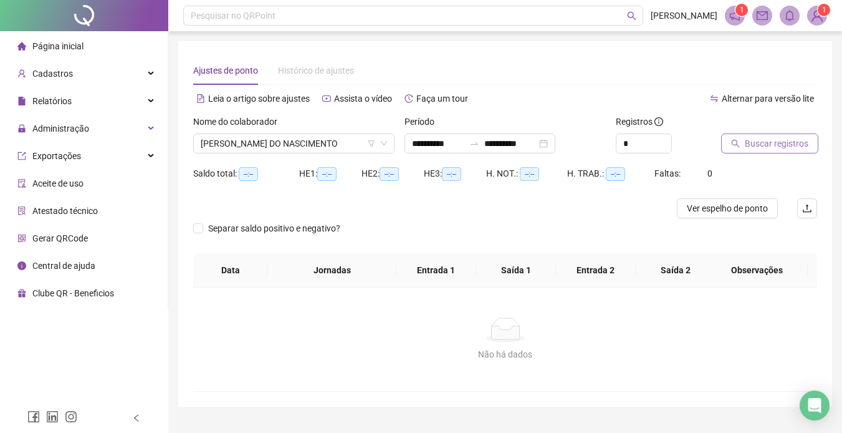
click at [780, 136] on span "Buscar registros" at bounding box center [777, 143] width 64 height 14
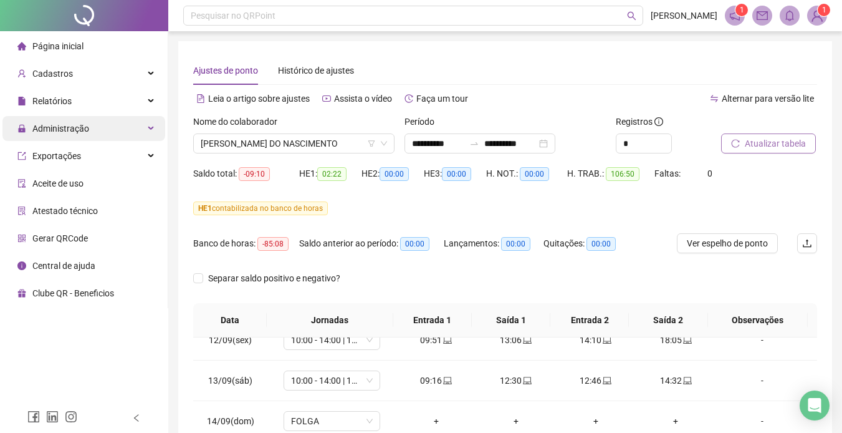
click at [79, 127] on span "Administração" at bounding box center [60, 128] width 57 height 10
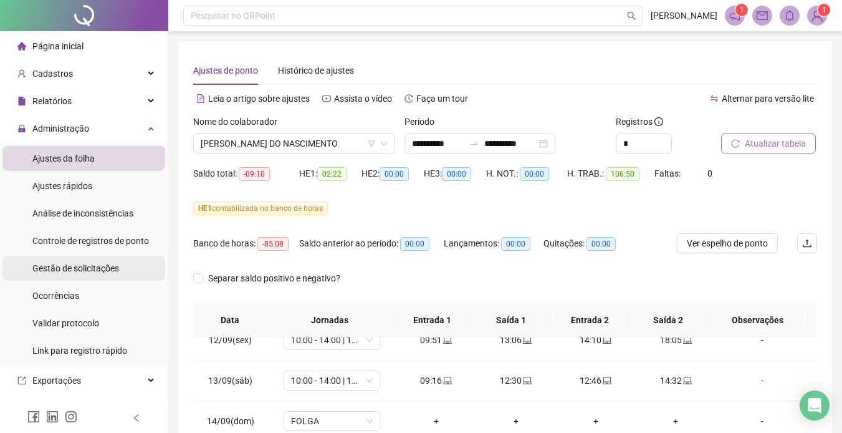
click at [82, 264] on span "Gestão de solicitações" at bounding box center [75, 268] width 87 height 10
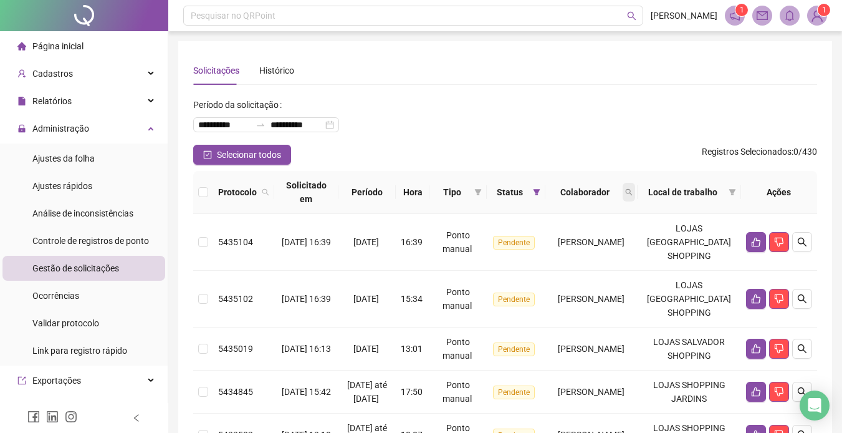
click at [635, 186] on span at bounding box center [629, 192] width 12 height 19
type input "*******"
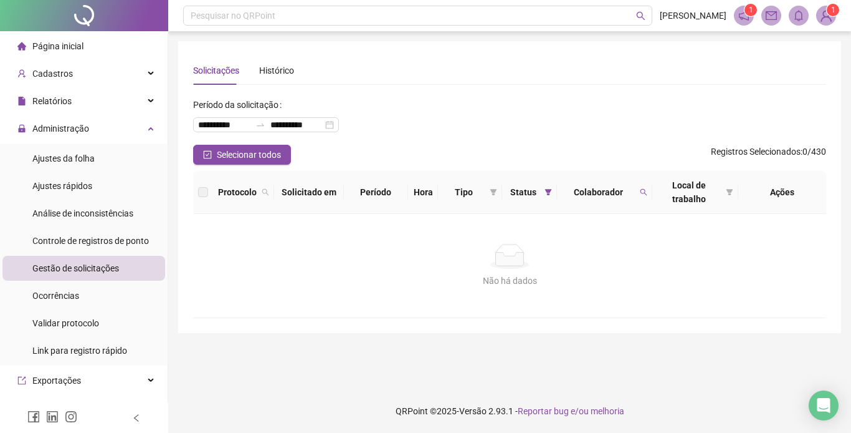
click at [694, 257] on div "Não há dados" at bounding box center [509, 256] width 603 height 25
click at [97, 238] on span "Controle de registros de ponto" at bounding box center [90, 241] width 117 height 10
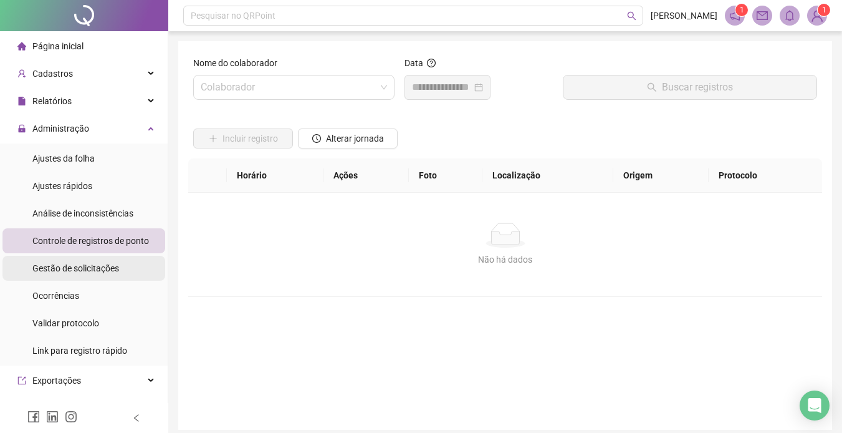
click at [91, 263] on span "Gestão de solicitações" at bounding box center [75, 268] width 87 height 10
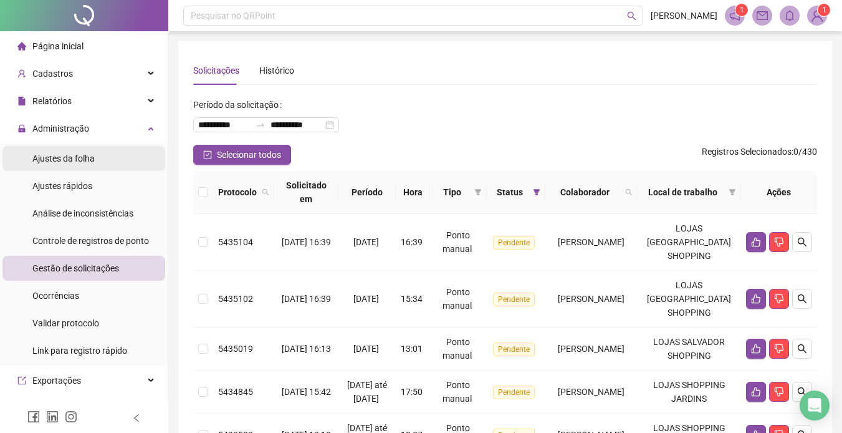
click at [75, 155] on span "Ajustes da folha" at bounding box center [63, 158] width 62 height 10
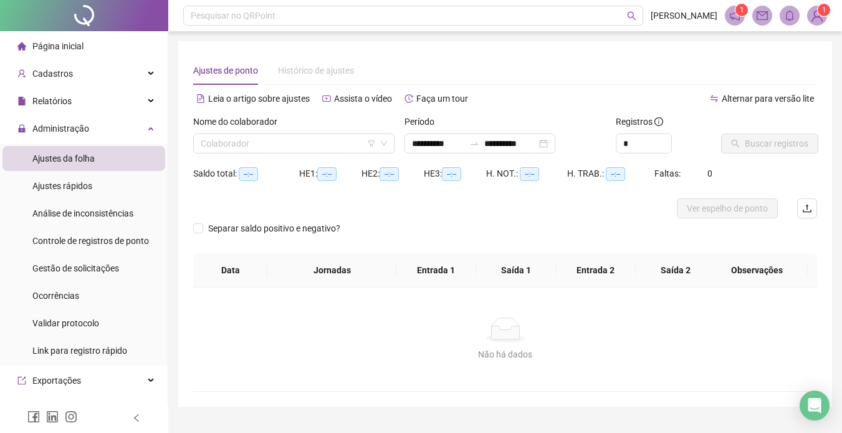
type input "**********"
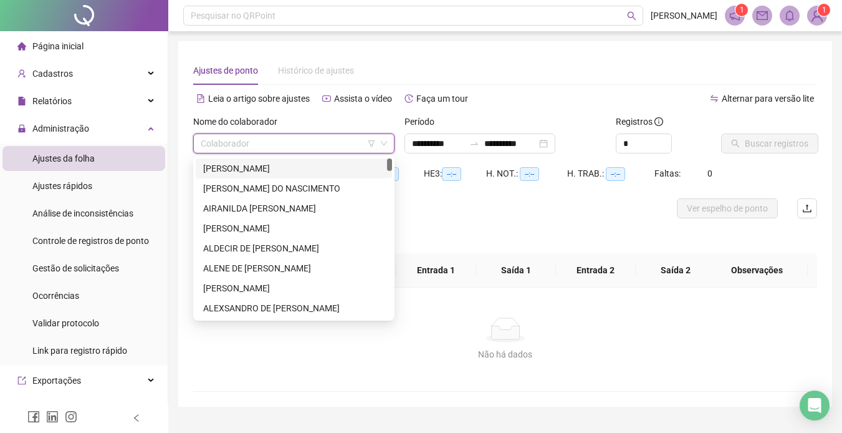
click at [242, 145] on input "search" at bounding box center [288, 143] width 175 height 19
click at [286, 183] on div "[PERSON_NAME] DO NASCIMENTO" at bounding box center [293, 188] width 181 height 14
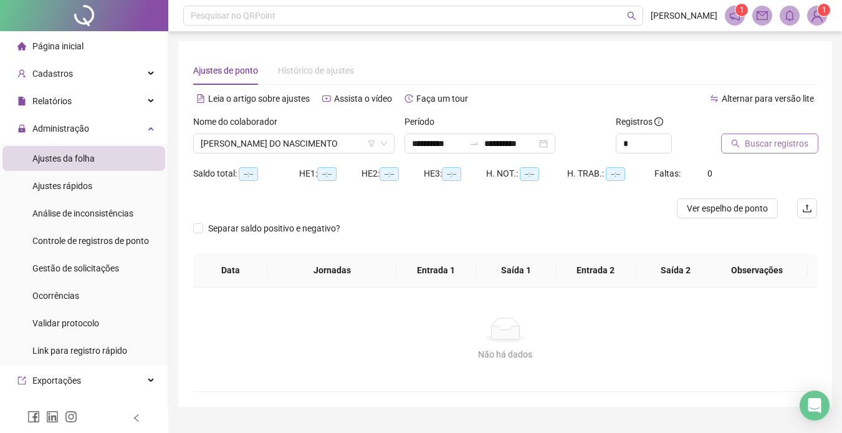
click at [769, 141] on span "Buscar registros" at bounding box center [777, 143] width 64 height 14
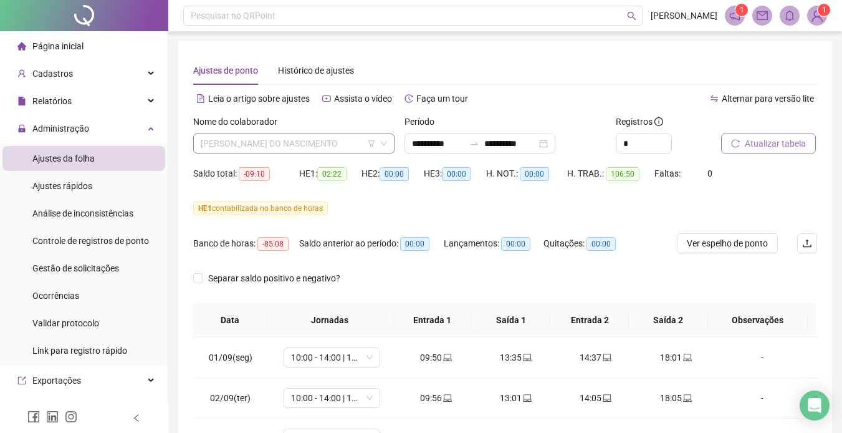
click at [319, 150] on span "[PERSON_NAME] DO NASCIMENTO" at bounding box center [294, 143] width 186 height 19
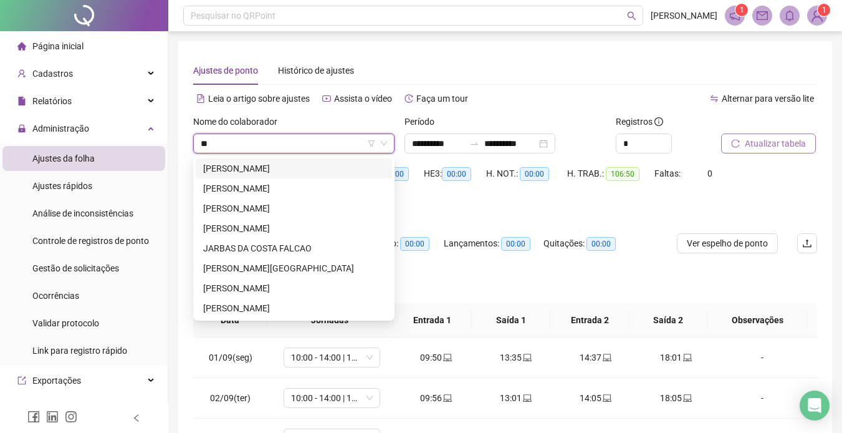
type input "***"
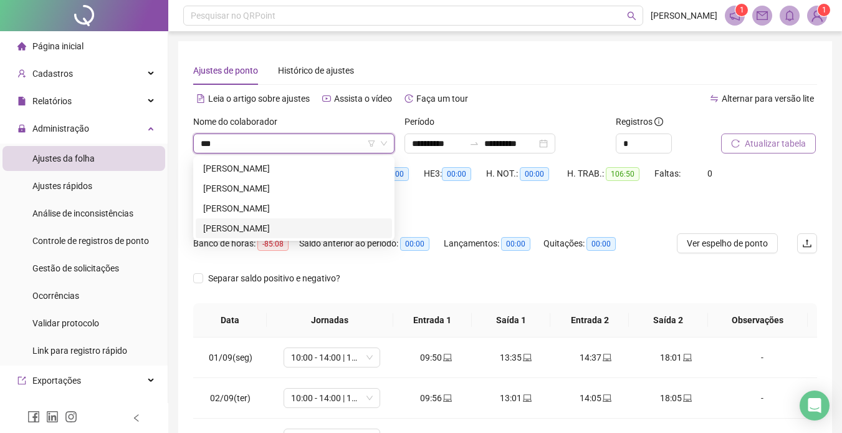
click at [271, 222] on div "[PERSON_NAME]" at bounding box center [293, 228] width 181 height 14
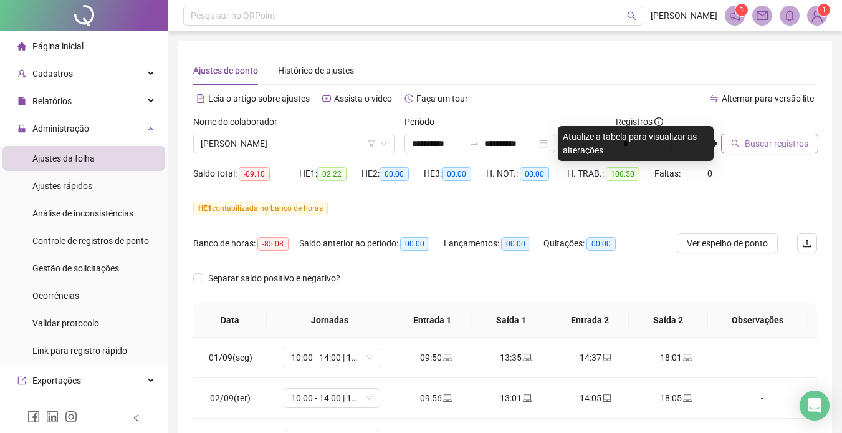
click at [782, 143] on span "Buscar registros" at bounding box center [777, 143] width 64 height 14
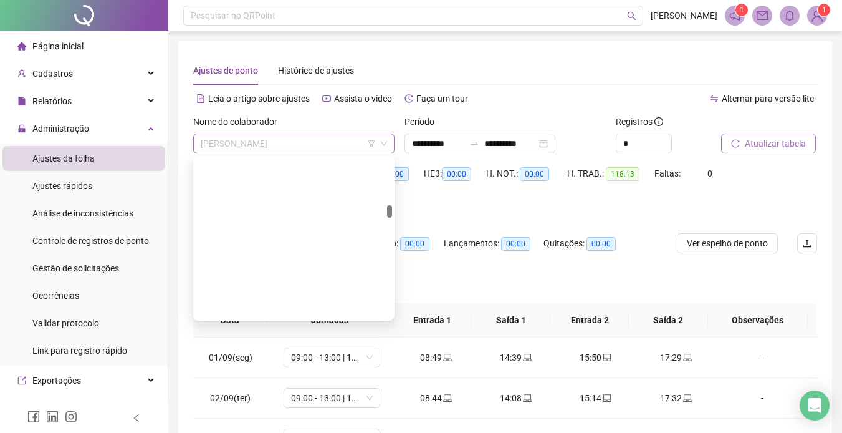
scroll to position [778, 0]
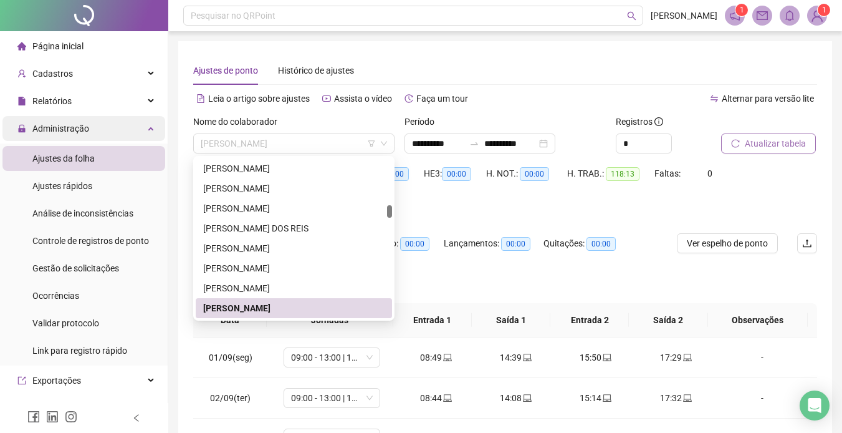
drag, startPoint x: 255, startPoint y: 135, endPoint x: 138, endPoint y: 135, distance: 116.5
click at [138, 135] on div "**********" at bounding box center [421, 336] width 842 height 672
click at [241, 133] on div "Nome do colaborador" at bounding box center [293, 124] width 201 height 19
drag, startPoint x: 328, startPoint y: 150, endPoint x: 133, endPoint y: 133, distance: 196.4
click at [138, 130] on div "**********" at bounding box center [421, 336] width 842 height 672
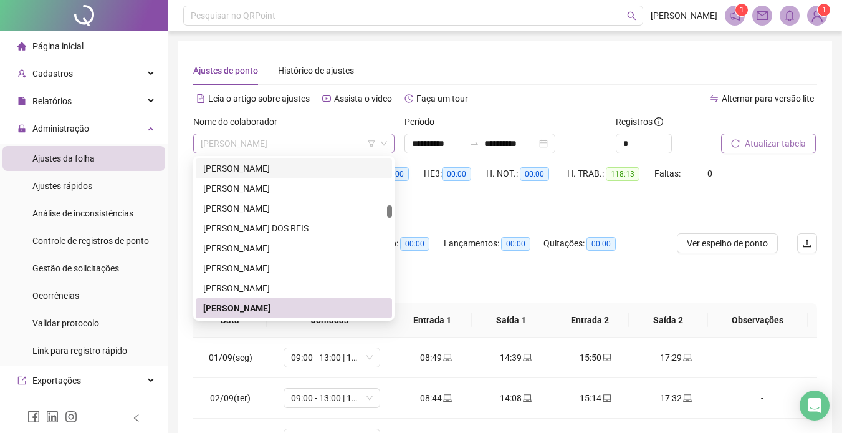
click at [287, 149] on span "[PERSON_NAME]" at bounding box center [294, 143] width 186 height 19
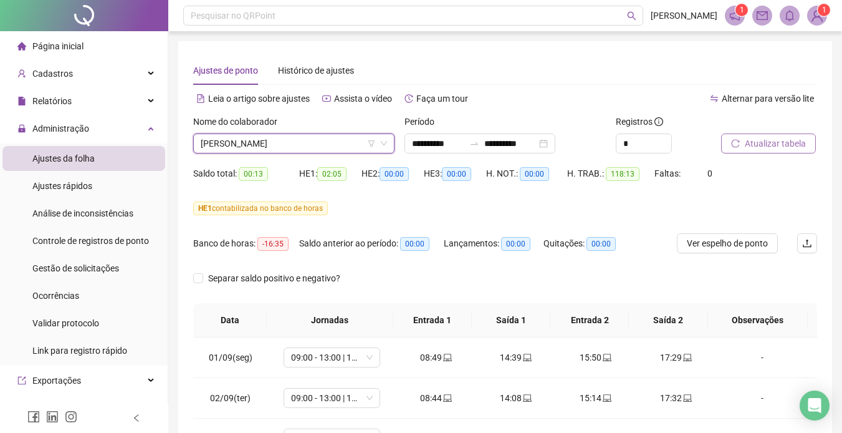
type input "*"
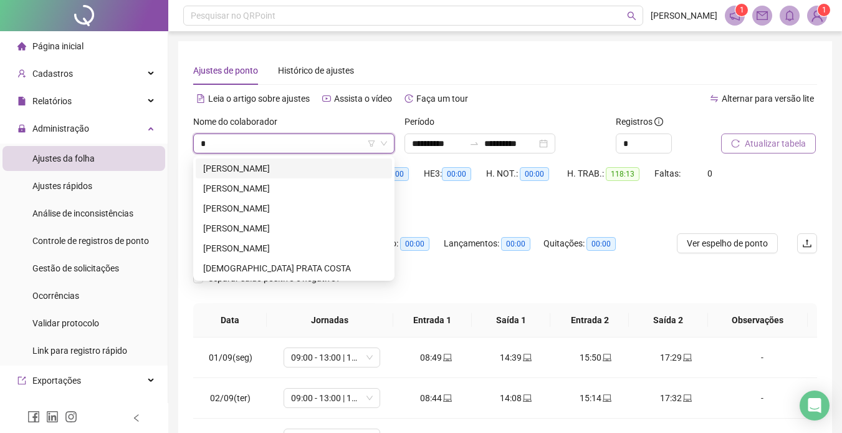
scroll to position [0, 0]
click at [290, 222] on div "[PERSON_NAME]" at bounding box center [293, 228] width 181 height 14
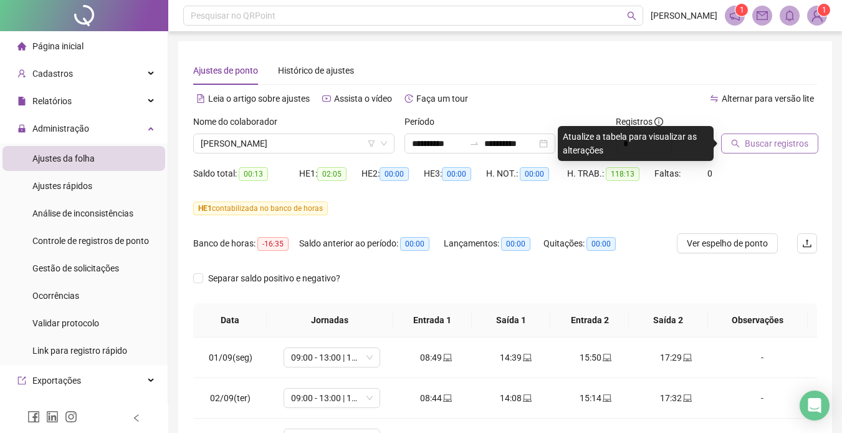
click at [786, 141] on span "Buscar registros" at bounding box center [777, 143] width 64 height 14
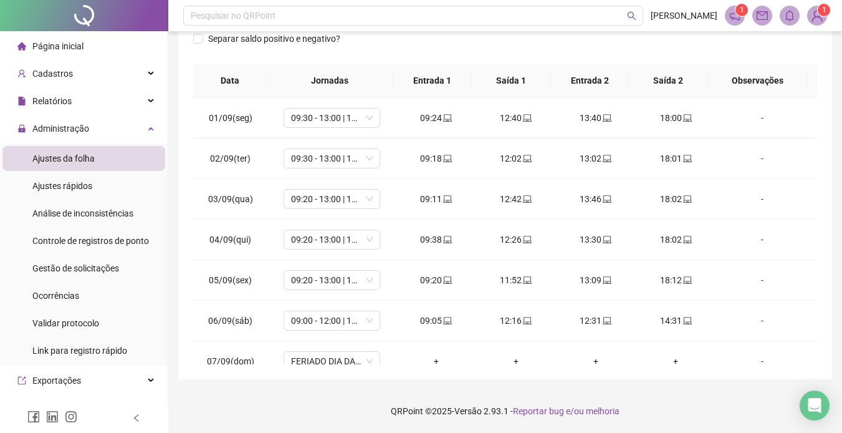
click at [72, 156] on span "Ajustes da folha" at bounding box center [63, 158] width 62 height 10
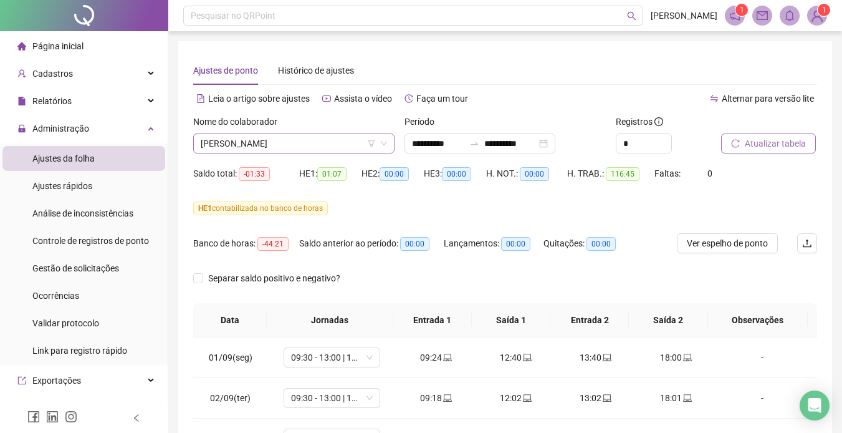
scroll to position [1416, 0]
click at [339, 141] on span "[PERSON_NAME]" at bounding box center [294, 143] width 186 height 19
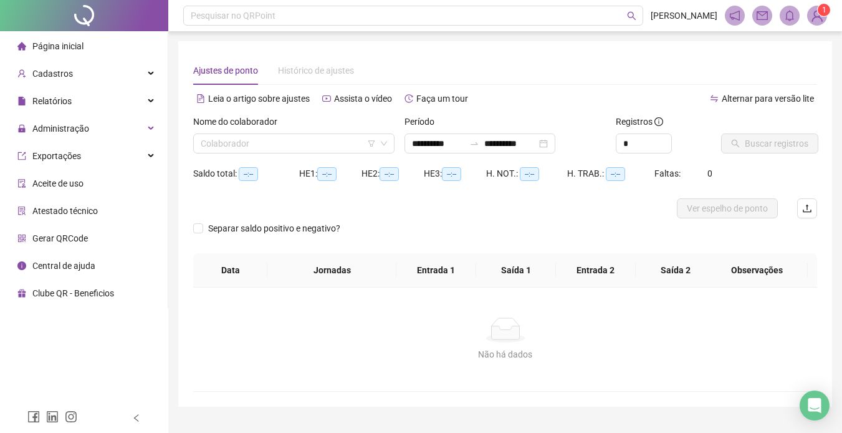
type input "**********"
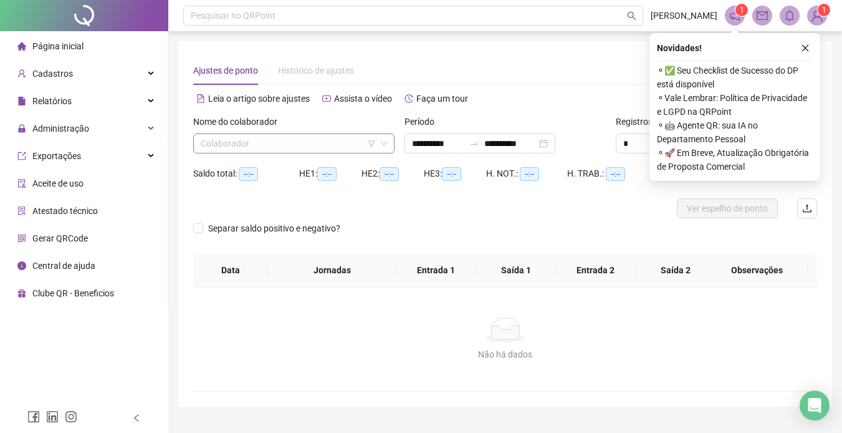
click at [277, 143] on input "search" at bounding box center [288, 143] width 175 height 19
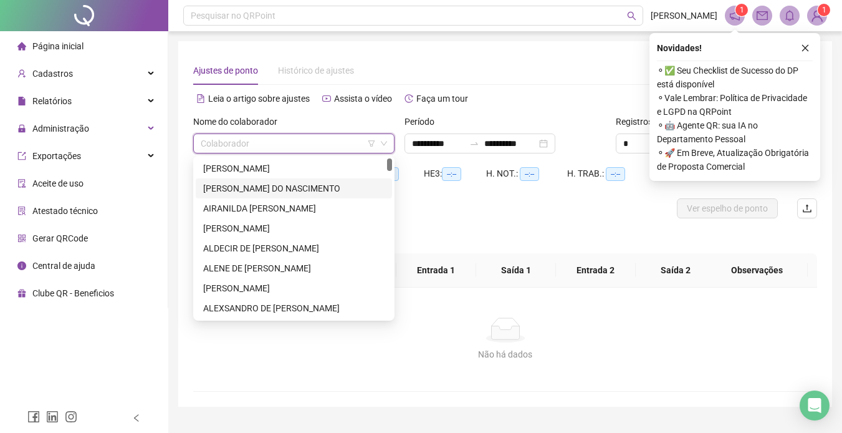
click at [299, 183] on div "[PERSON_NAME] DO NASCIMENTO" at bounding box center [293, 188] width 181 height 14
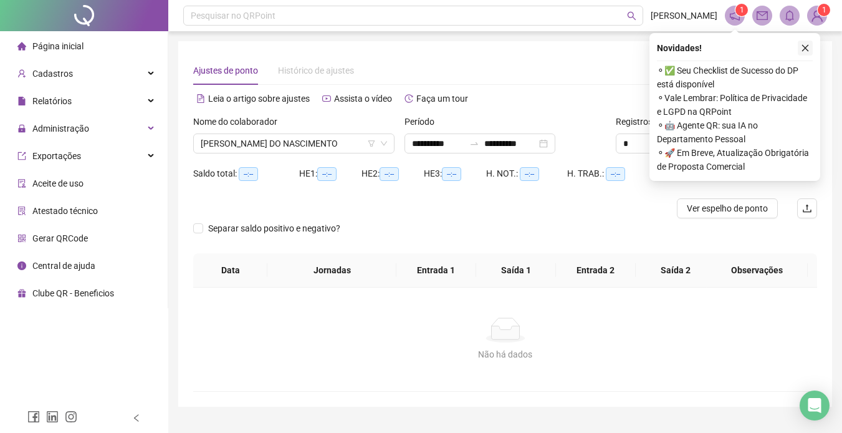
click at [800, 43] on button "button" at bounding box center [805, 48] width 15 height 15
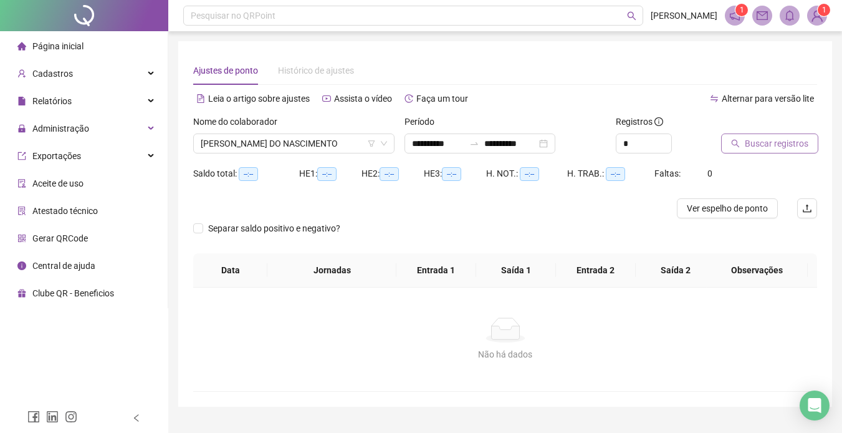
click at [772, 143] on span "Buscar registros" at bounding box center [777, 143] width 64 height 14
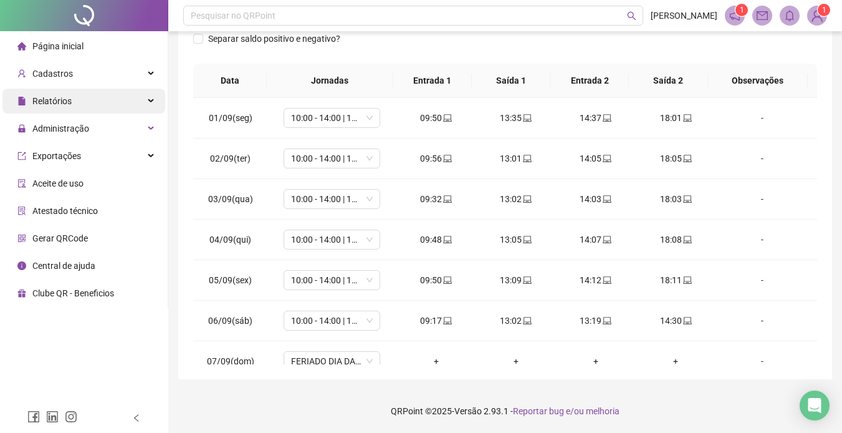
click at [77, 97] on div "Relatórios" at bounding box center [83, 100] width 163 height 25
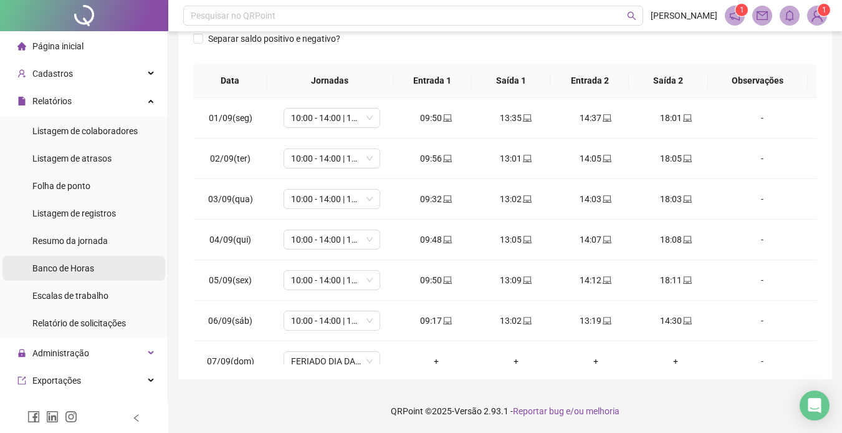
click at [67, 263] on span "Banco de Horas" at bounding box center [63, 268] width 62 height 10
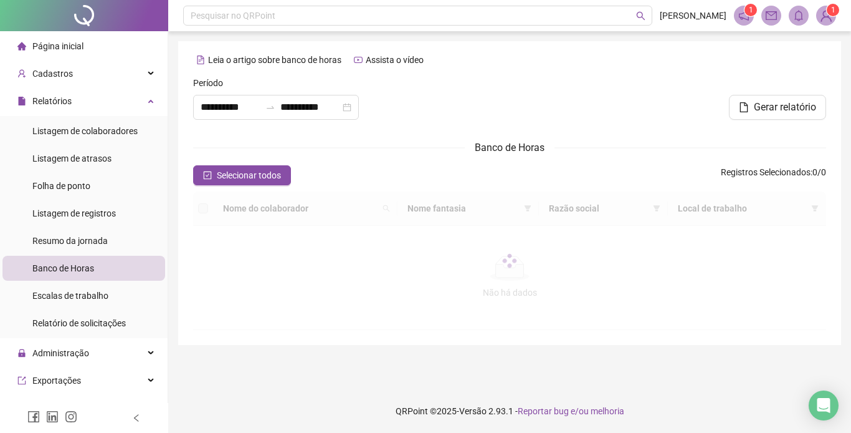
type input "**********"
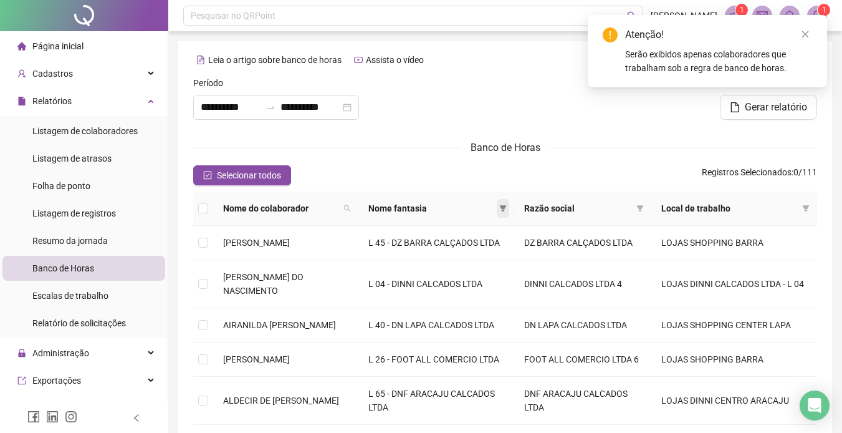
click at [507, 206] on icon "filter" at bounding box center [503, 208] width 7 height 6
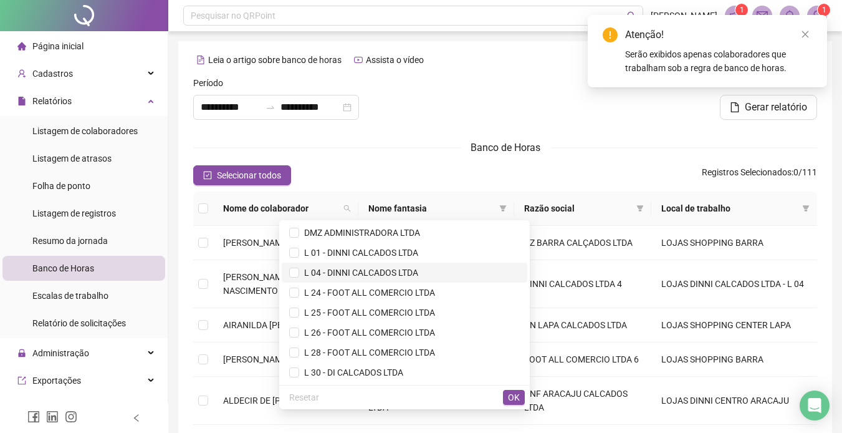
click at [330, 271] on span "L 04 - DINNI CALCADOS LTDA" at bounding box center [358, 272] width 119 height 10
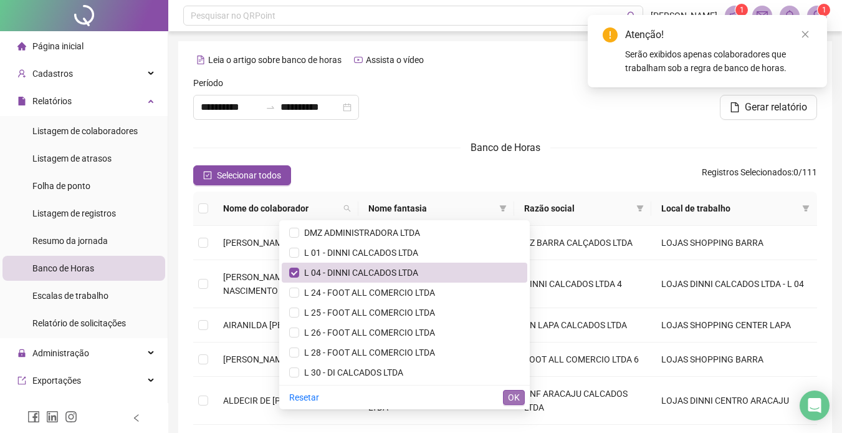
click at [515, 396] on span "OK" at bounding box center [514, 397] width 12 height 14
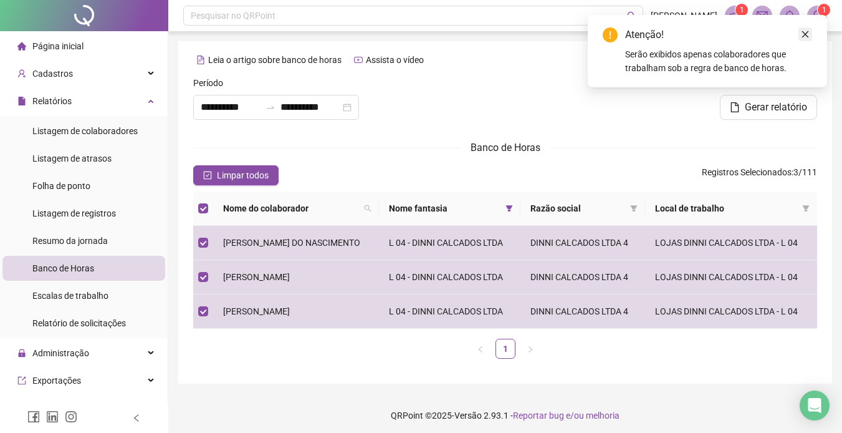
click at [808, 32] on icon "close" at bounding box center [805, 34] width 7 height 7
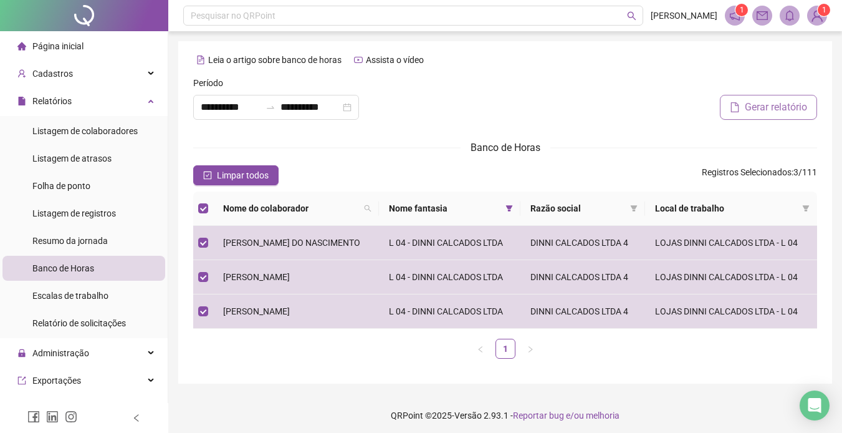
click at [752, 103] on span "Gerar relatório" at bounding box center [776, 107] width 62 height 15
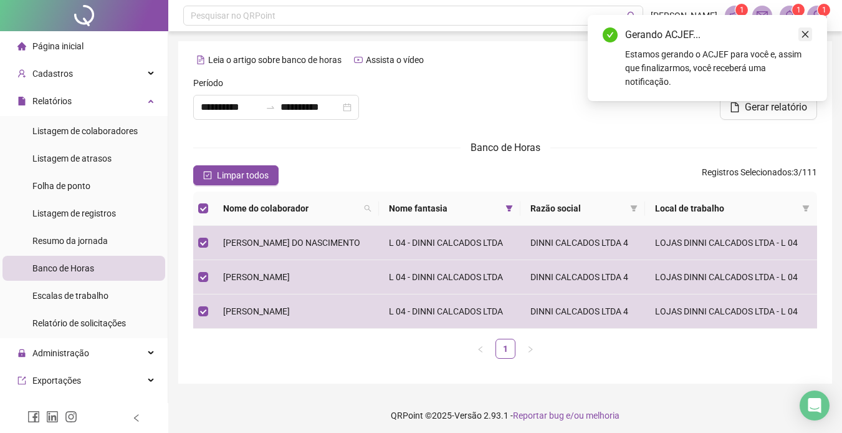
click at [806, 32] on icon "close" at bounding box center [805, 34] width 9 height 9
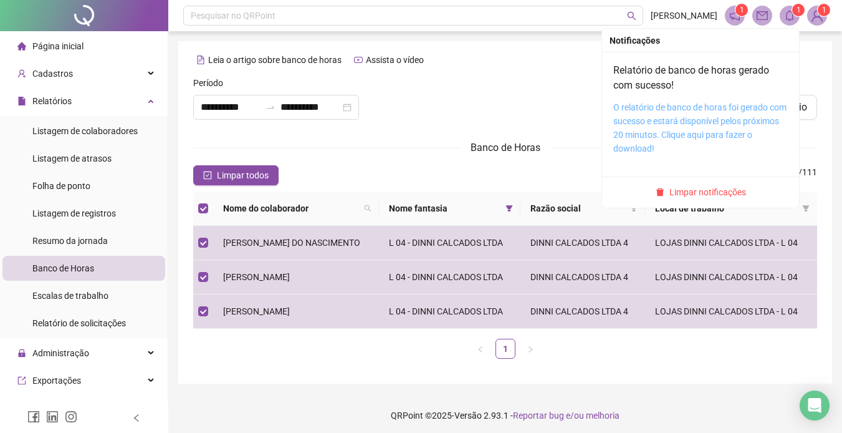
click at [664, 108] on link "O relatório de banco de horas foi gerado com sucesso e estará disponível pelos …" at bounding box center [699, 127] width 173 height 51
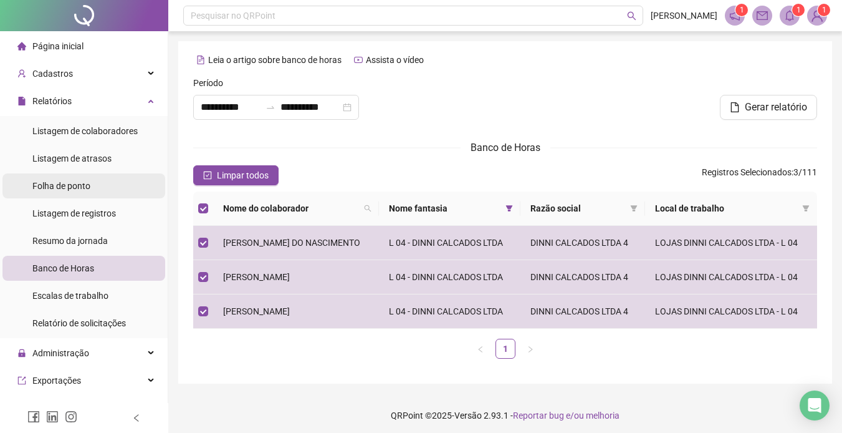
click at [75, 181] on span "Folha de ponto" at bounding box center [61, 186] width 58 height 10
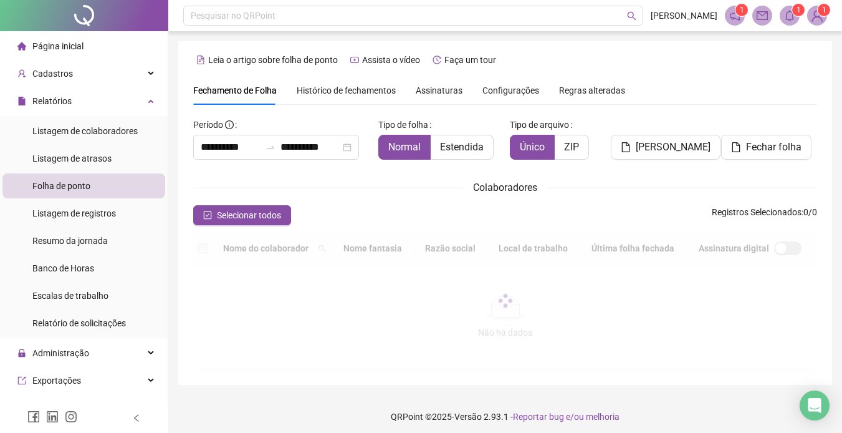
scroll to position [39, 0]
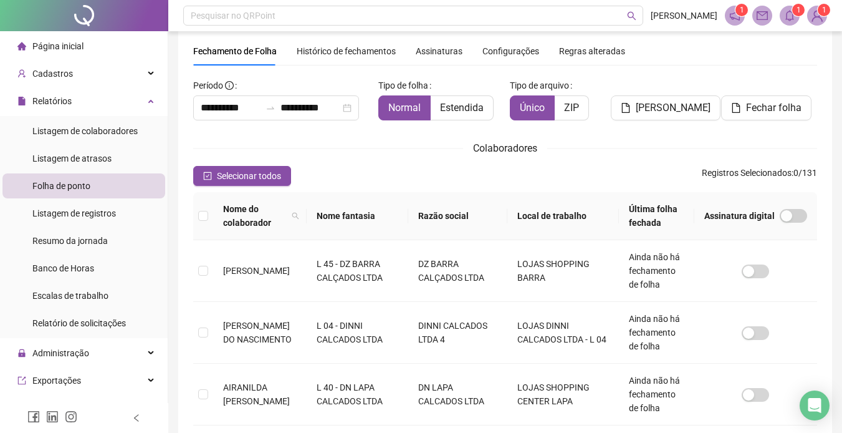
type input "**********"
click at [495, 211] on div "Razão social" at bounding box center [457, 216] width 79 height 14
click at [502, 211] on span at bounding box center [496, 215] width 12 height 19
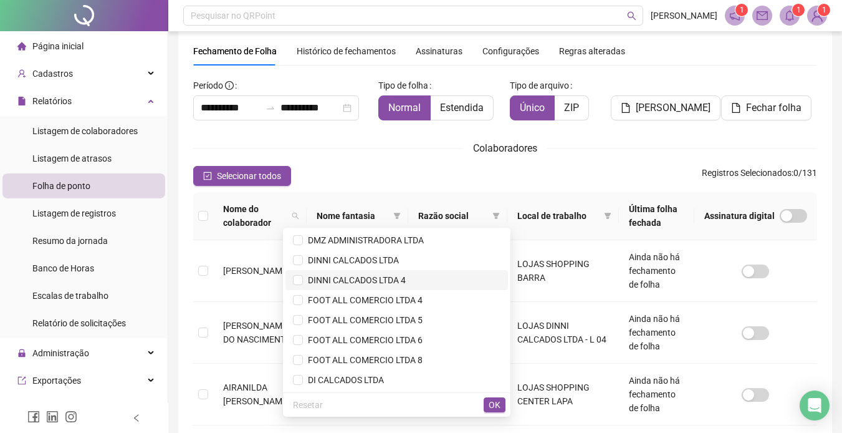
click at [383, 279] on span "DINNI CALCADOS LTDA 4" at bounding box center [354, 280] width 103 height 10
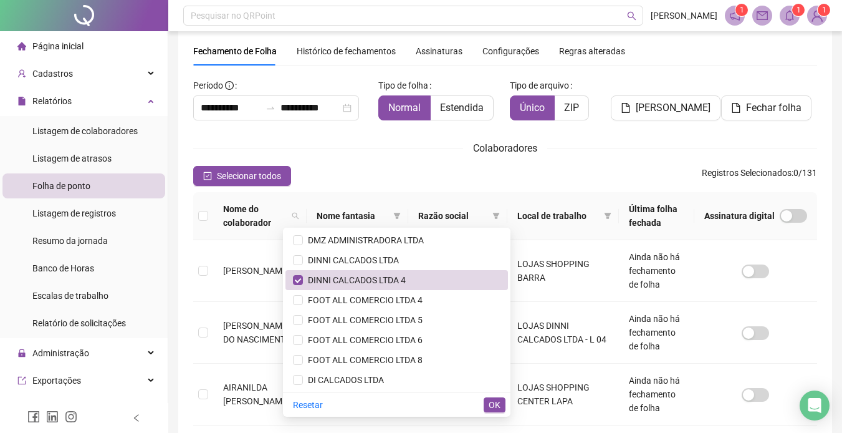
click at [491, 396] on div "Resetar OK" at bounding box center [396, 404] width 227 height 24
click at [492, 401] on span "OK" at bounding box center [495, 405] width 12 height 14
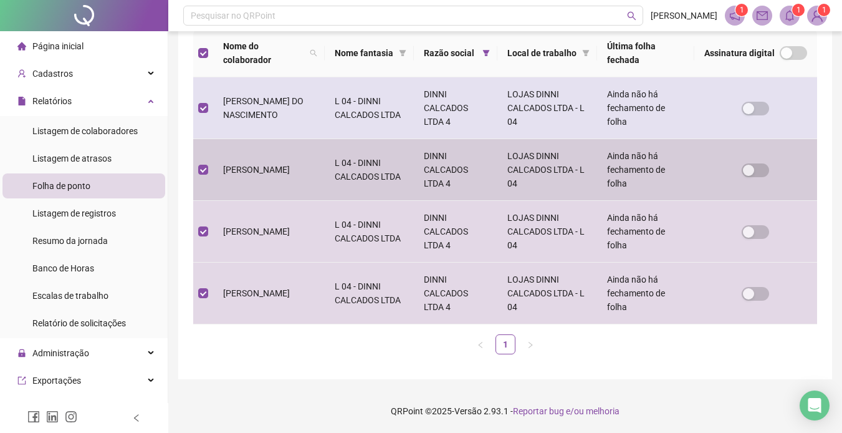
scroll to position [0, 0]
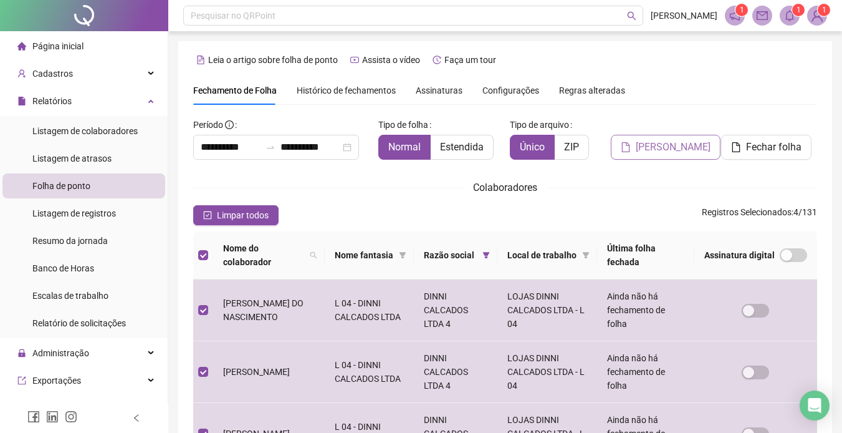
click at [639, 143] on button "[PERSON_NAME]" at bounding box center [666, 147] width 110 height 25
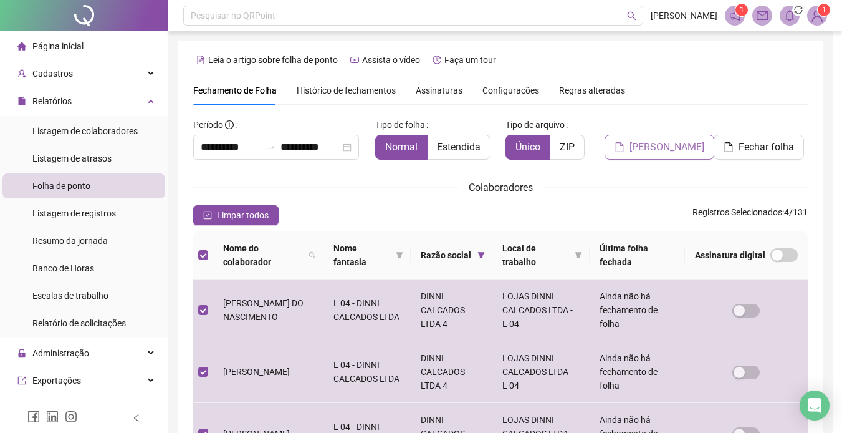
scroll to position [39, 0]
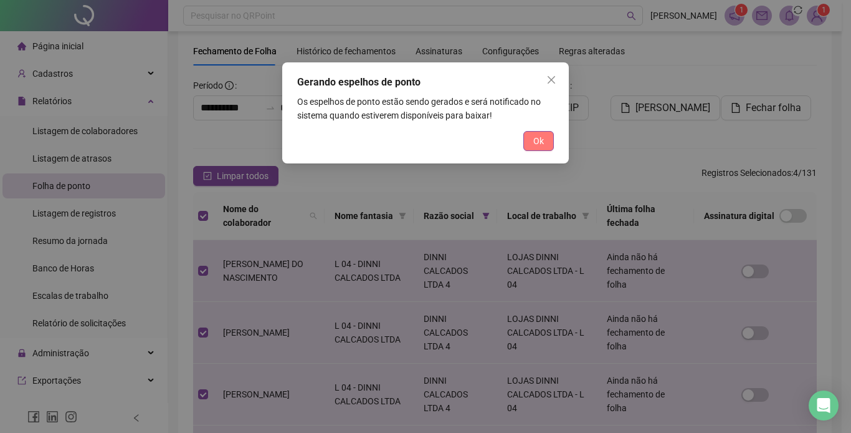
click at [543, 133] on button "Ok" at bounding box center [539, 141] width 31 height 20
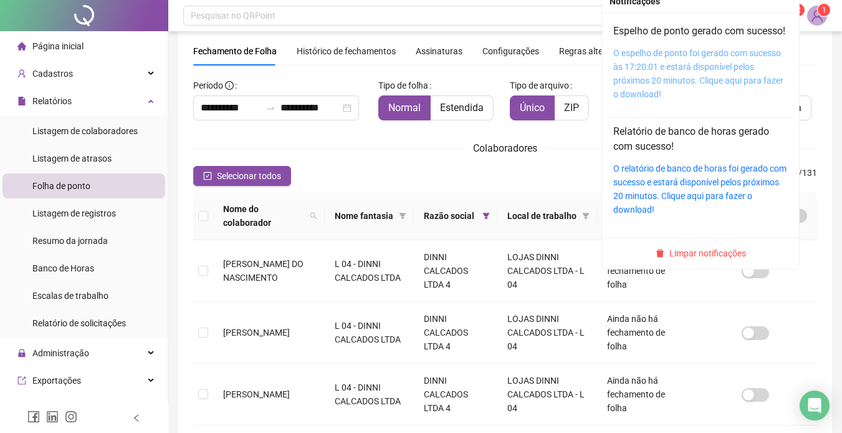
click at [700, 66] on link "O espelho de ponto foi gerado com sucesso às 17:20:01 e estará disponível pelos…" at bounding box center [698, 73] width 170 height 51
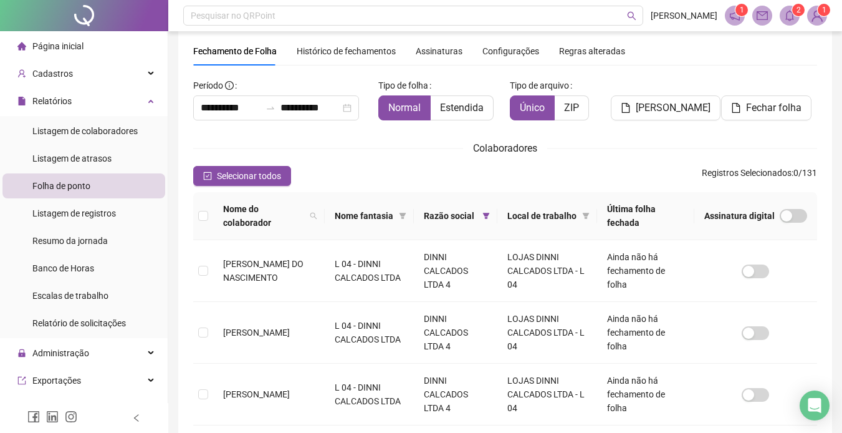
click at [393, 162] on div "**********" at bounding box center [505, 300] width 624 height 451
click at [74, 263] on span "Banco de Horas" at bounding box center [63, 268] width 62 height 10
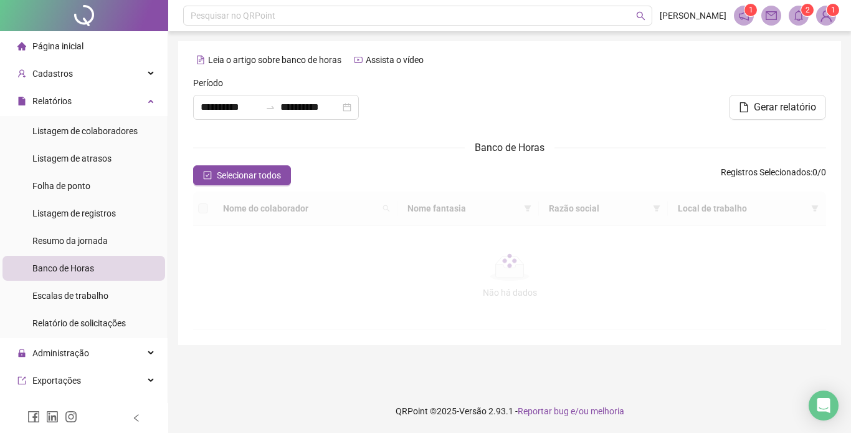
type input "**********"
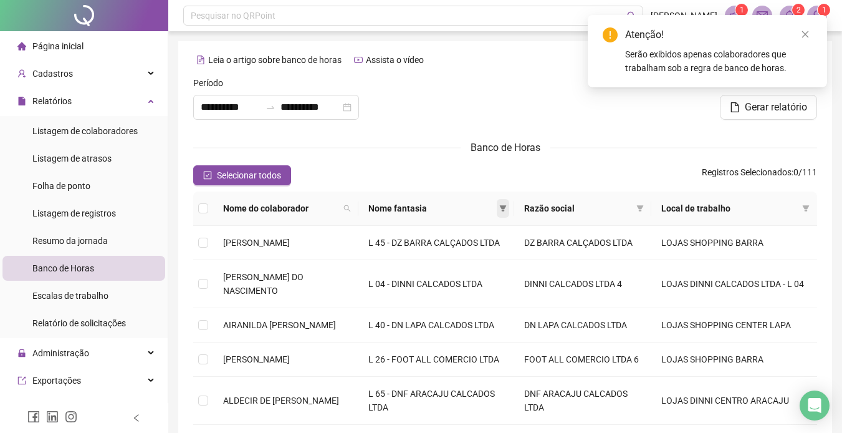
click at [507, 209] on icon "filter" at bounding box center [502, 207] width 7 height 7
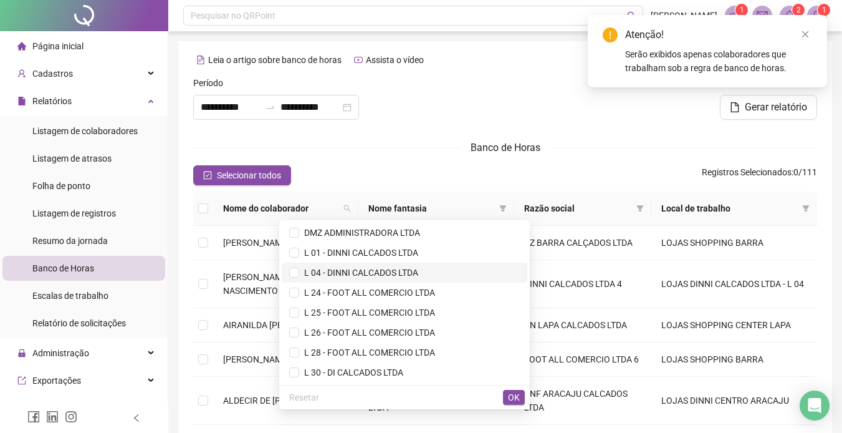
click at [338, 270] on span "L 04 - DINNI CALCADOS LTDA" at bounding box center [358, 272] width 119 height 10
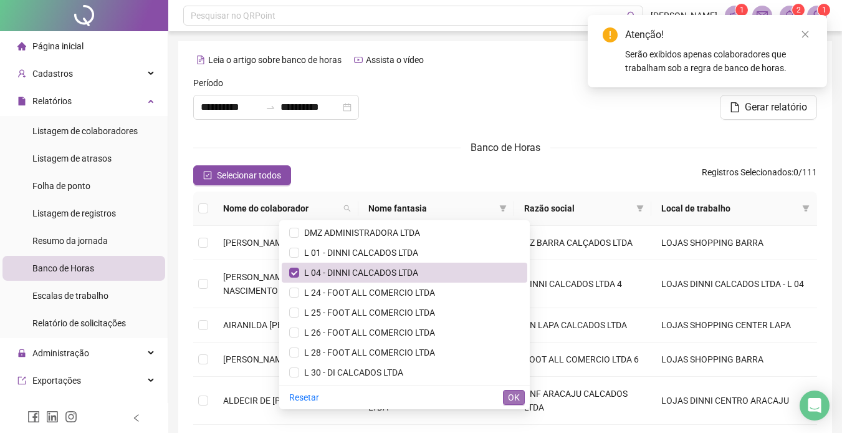
click at [515, 396] on span "OK" at bounding box center [514, 397] width 12 height 14
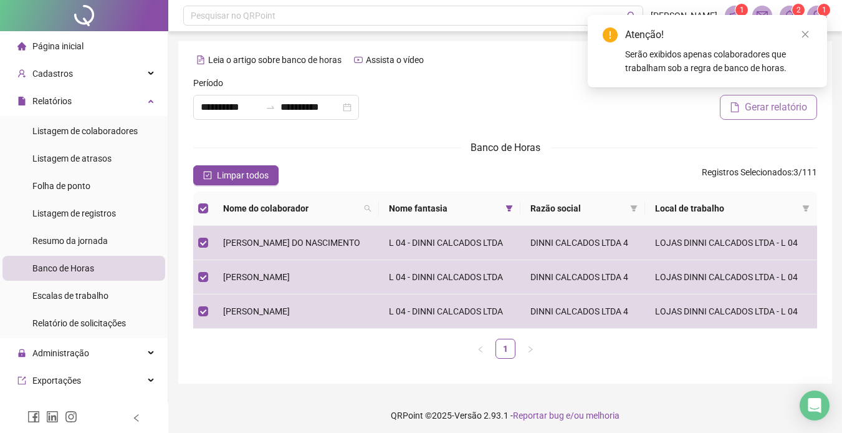
click at [750, 102] on span "Gerar relatório" at bounding box center [776, 107] width 62 height 15
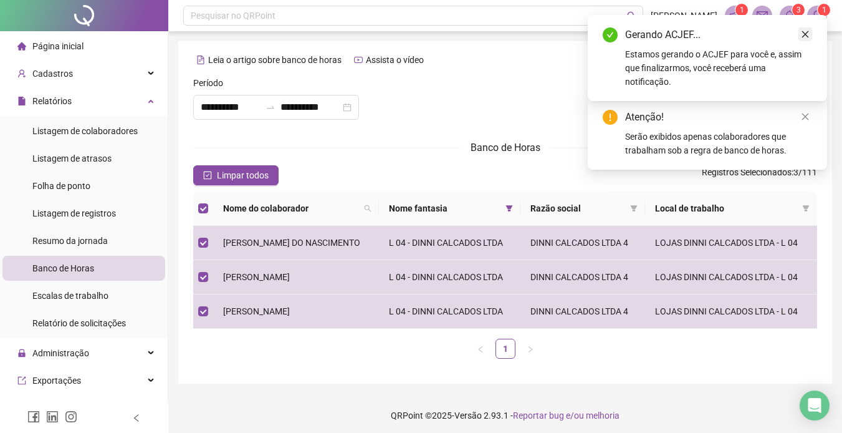
click at [804, 29] on link "Close" at bounding box center [805, 34] width 14 height 14
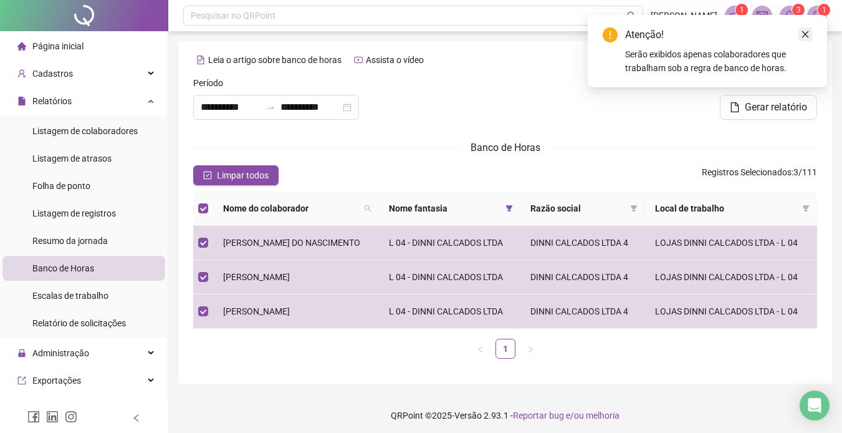
click at [798, 31] on link "Close" at bounding box center [805, 34] width 14 height 14
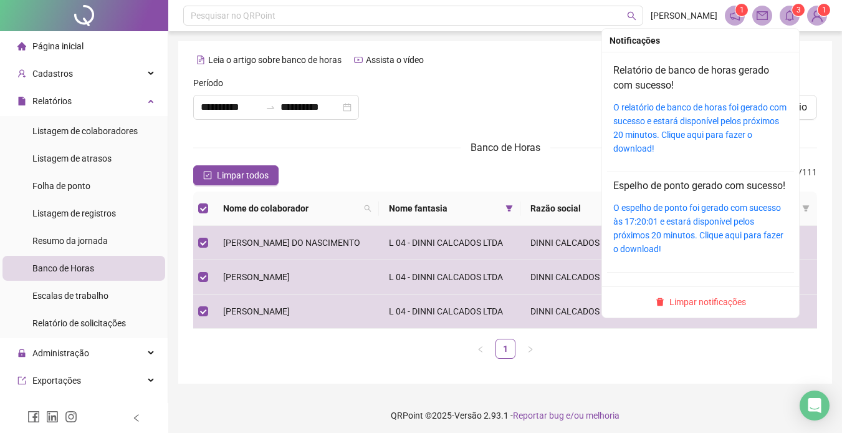
click at [795, 9] on sup "3" at bounding box center [798, 10] width 12 height 12
click at [671, 117] on link "O relatório de banco de horas foi gerado com sucesso e estará disponível pelos …" at bounding box center [699, 127] width 173 height 51
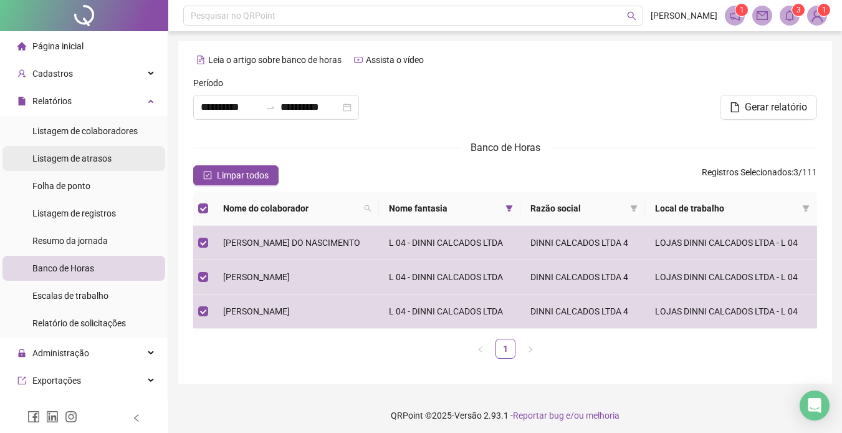
click at [110, 153] on li "Listagem de atrasos" at bounding box center [83, 158] width 163 height 25
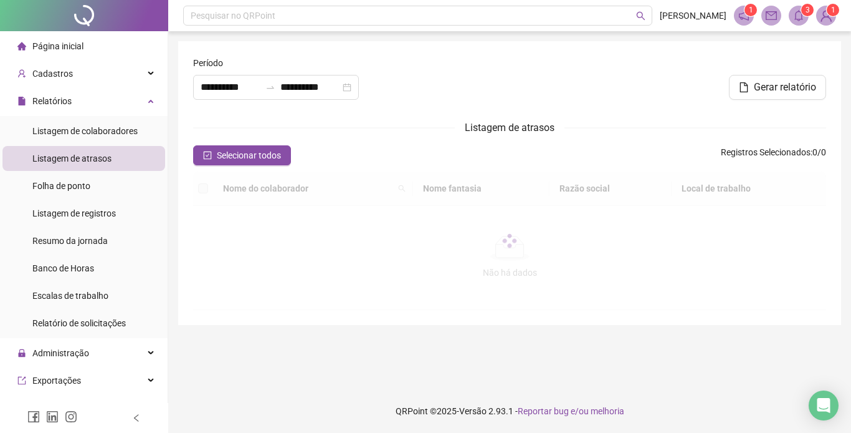
type input "**********"
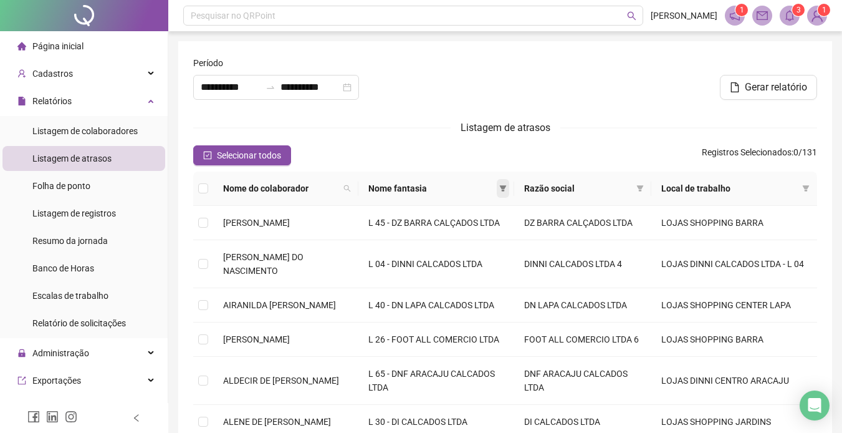
click at [507, 189] on icon "filter" at bounding box center [502, 187] width 7 height 7
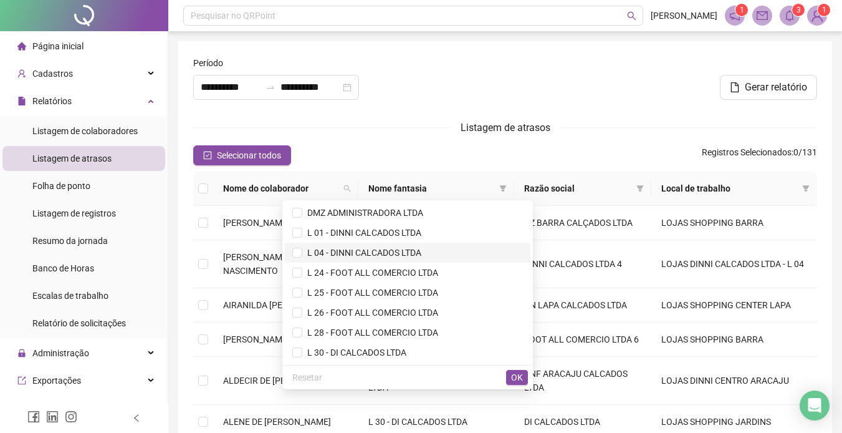
click at [334, 251] on span "L 04 - DINNI CALCADOS LTDA" at bounding box center [361, 252] width 119 height 10
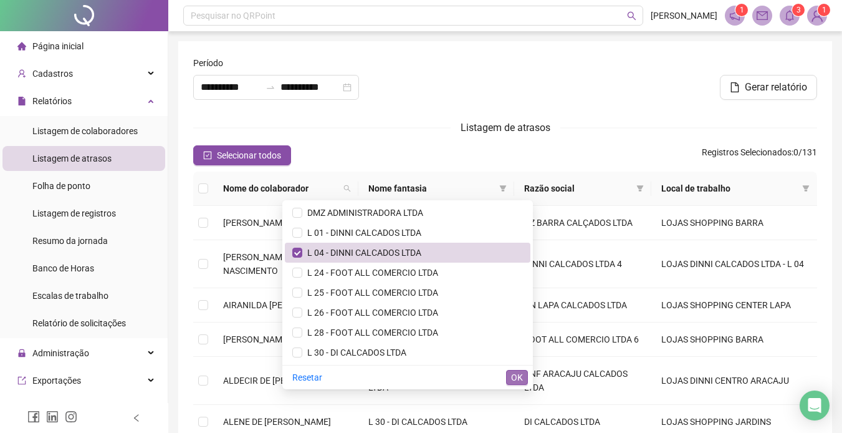
click at [512, 373] on span "OK" at bounding box center [517, 377] width 12 height 14
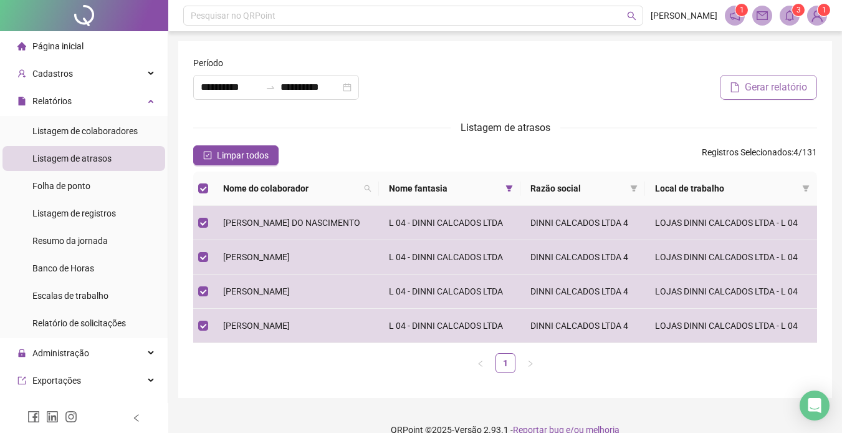
click at [766, 80] on span "Gerar relatório" at bounding box center [776, 87] width 62 height 15
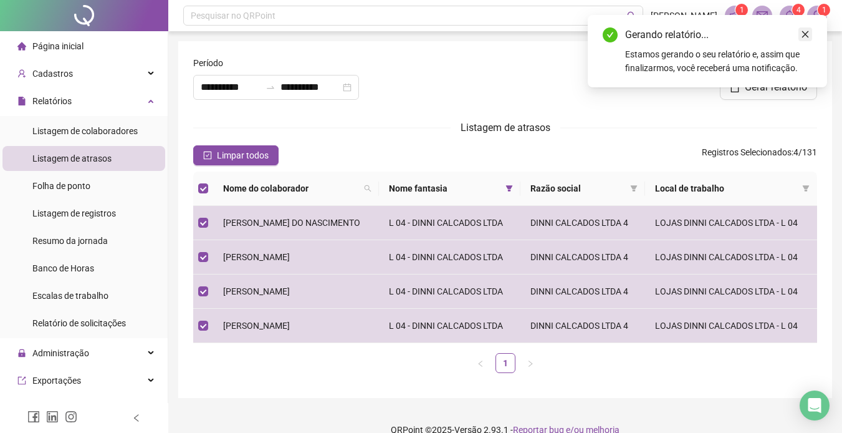
click at [802, 33] on icon "close" at bounding box center [805, 34] width 9 height 9
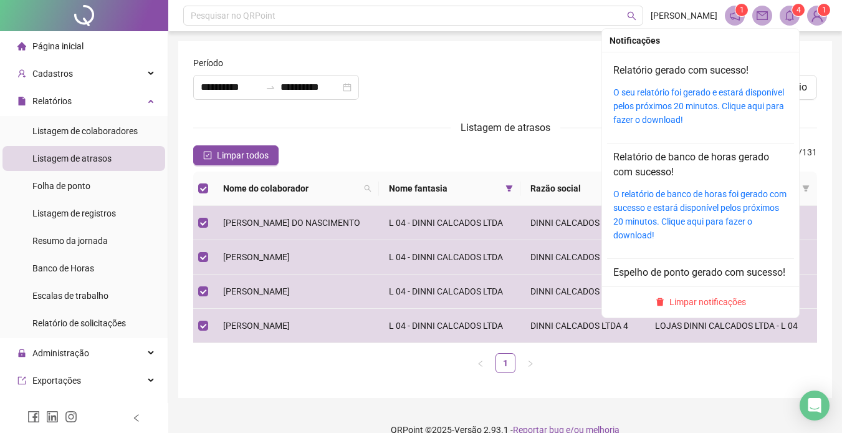
click at [792, 12] on sup "4" at bounding box center [798, 10] width 12 height 12
click at [668, 97] on link "O seu relatório foi gerado e estará disponível pelos próximos 20 minutos. Cliqu…" at bounding box center [698, 105] width 171 height 37
